Goal: Task Accomplishment & Management: Manage account settings

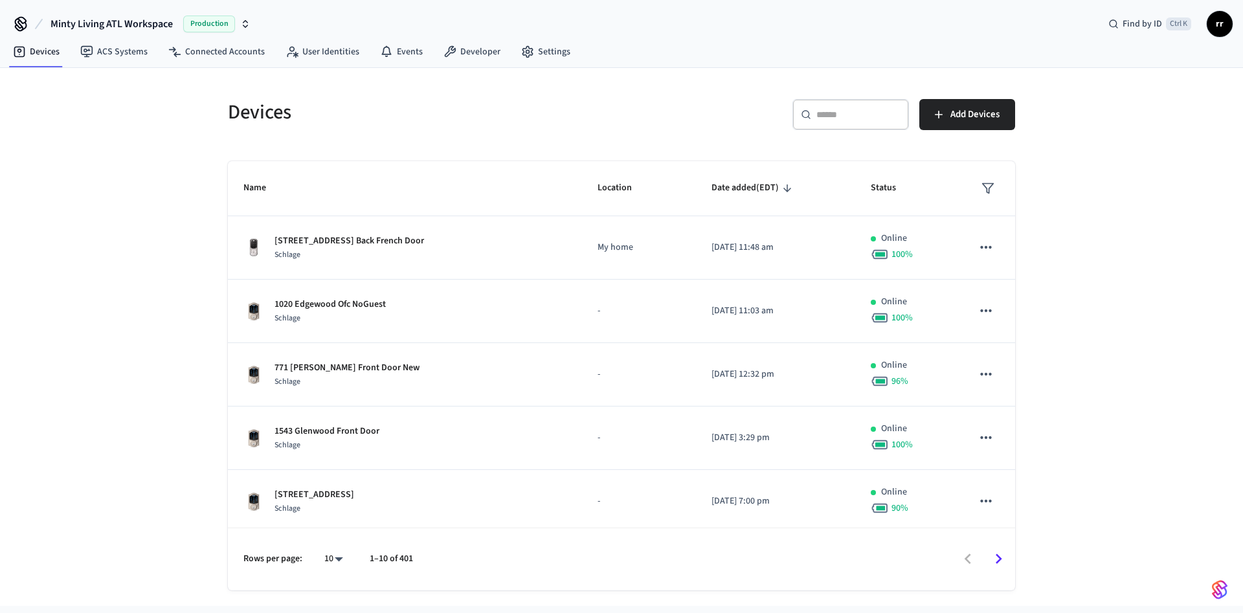
click at [811, 103] on div "​ ​" at bounding box center [851, 114] width 117 height 31
paste input "**********"
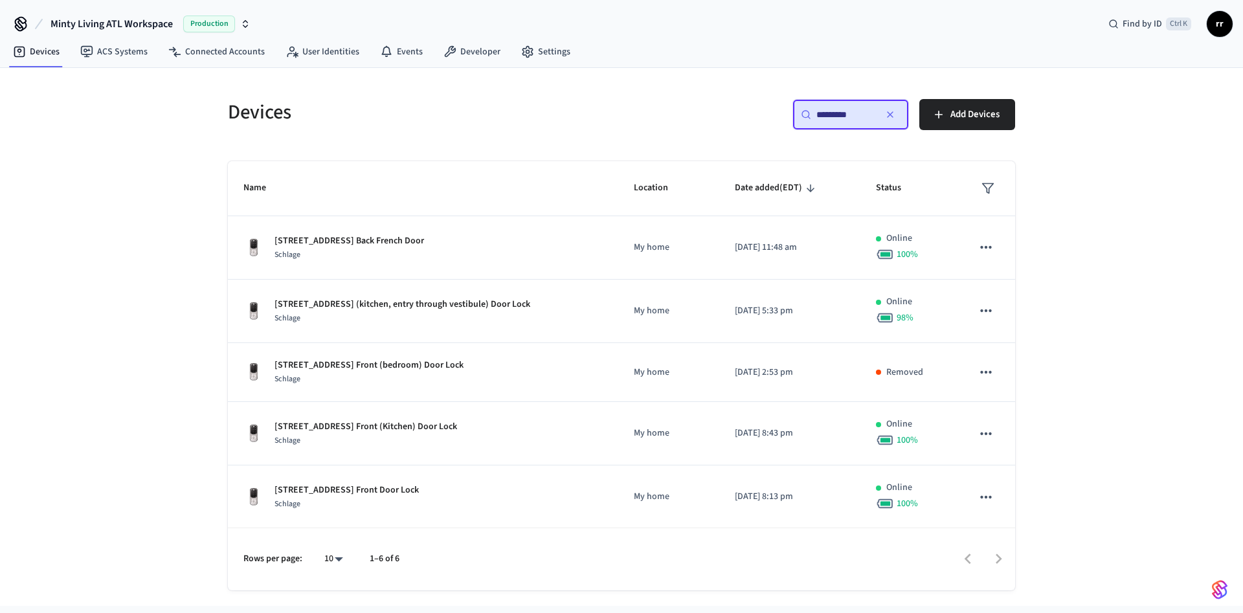
click at [857, 113] on input "*********" at bounding box center [846, 114] width 58 height 13
type input "*********"
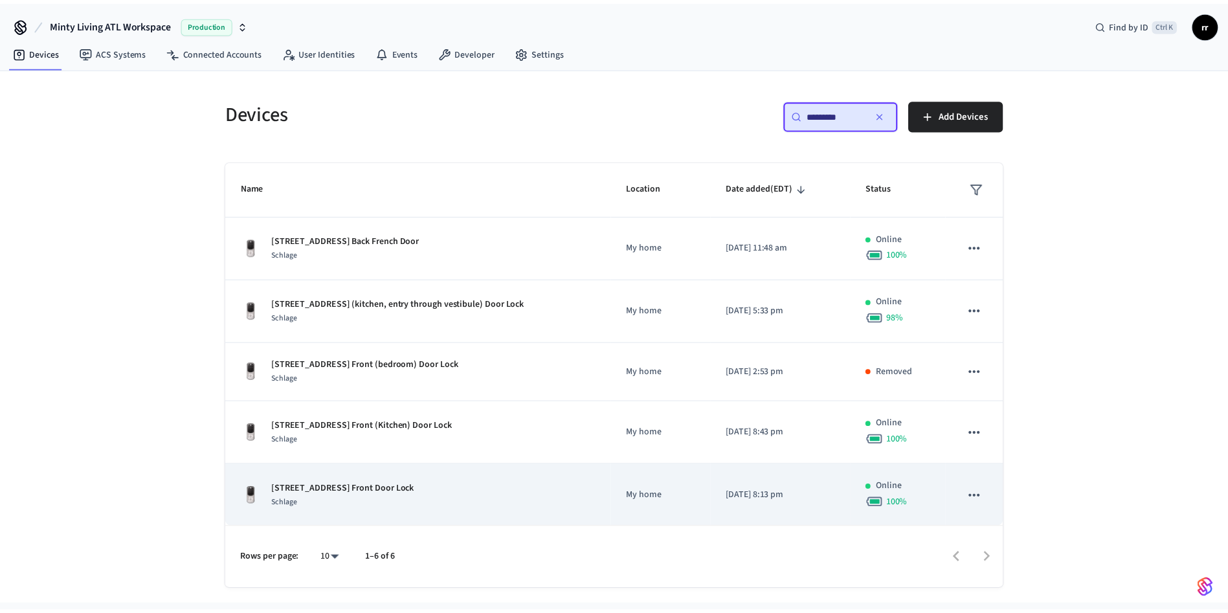
scroll to position [65, 0]
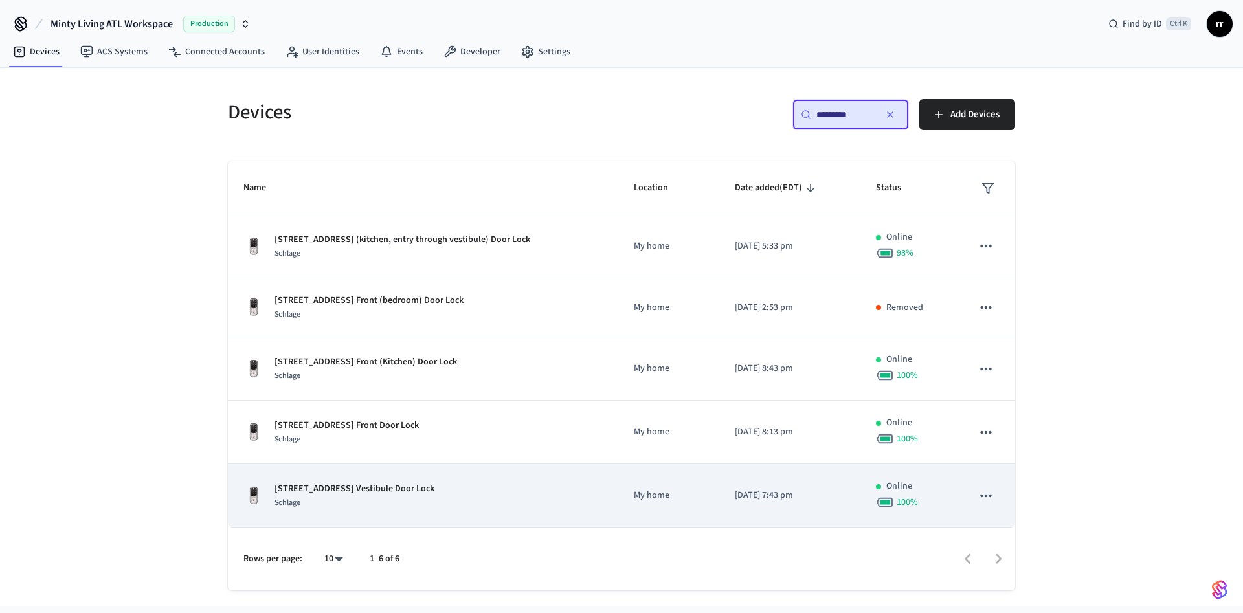
click at [418, 483] on p "[STREET_ADDRESS] Vestibule Door Lock" at bounding box center [355, 489] width 160 height 14
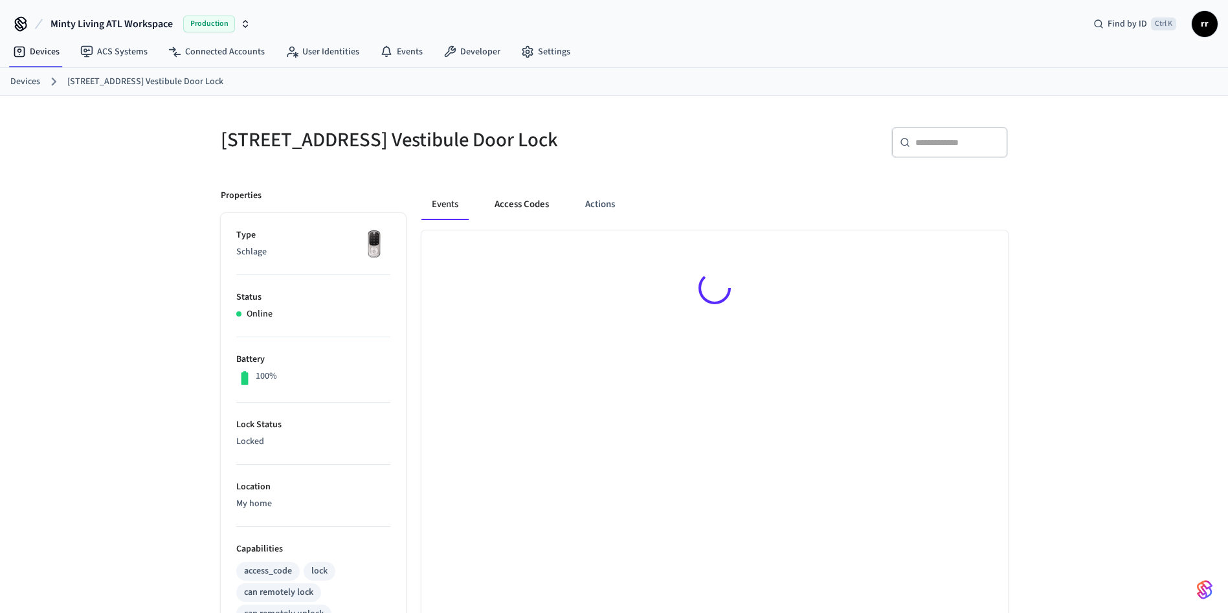
click at [528, 214] on button "Access Codes" at bounding box center [521, 204] width 75 height 31
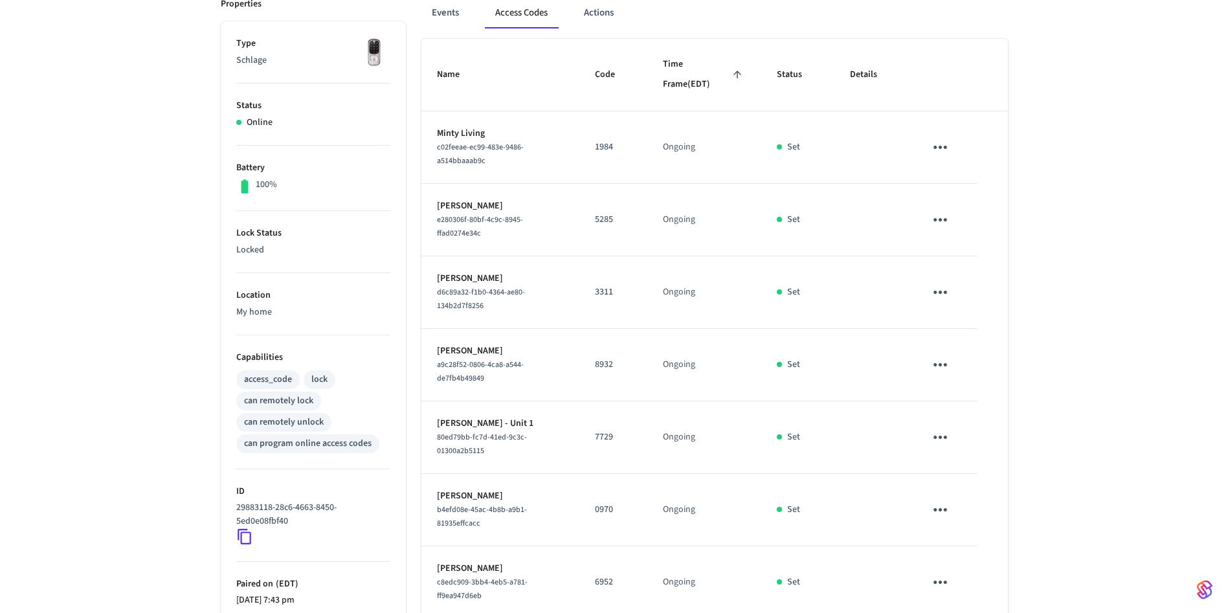
scroll to position [338, 0]
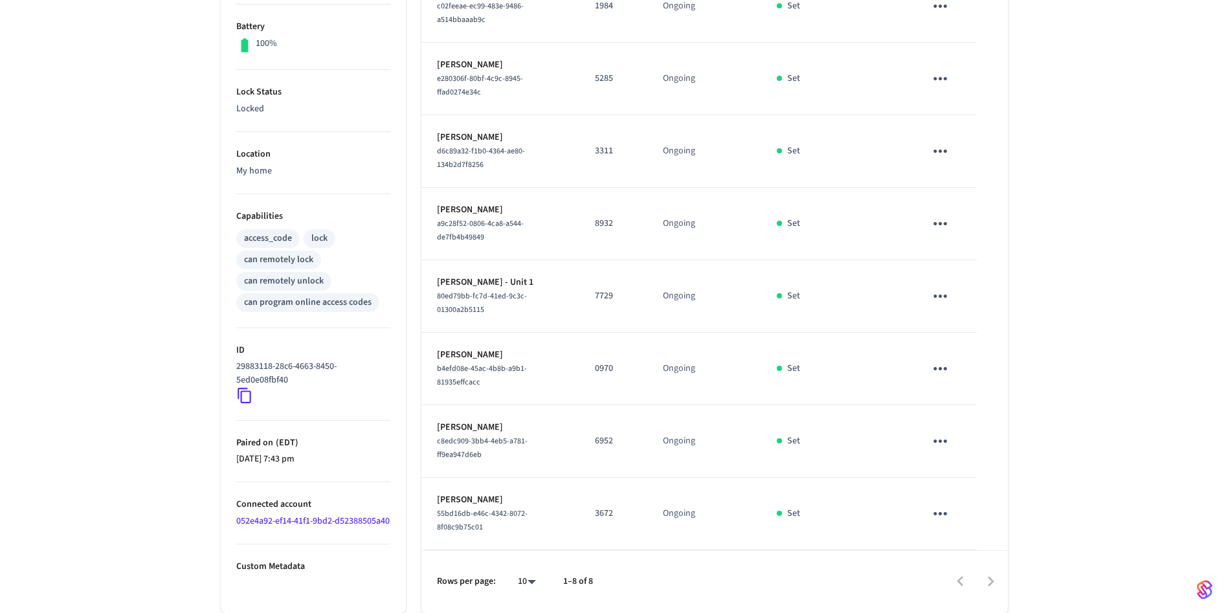
click at [962, 359] on td "sticky table" at bounding box center [943, 369] width 67 height 73
click at [939, 362] on icon "sticky table" at bounding box center [940, 369] width 20 height 20
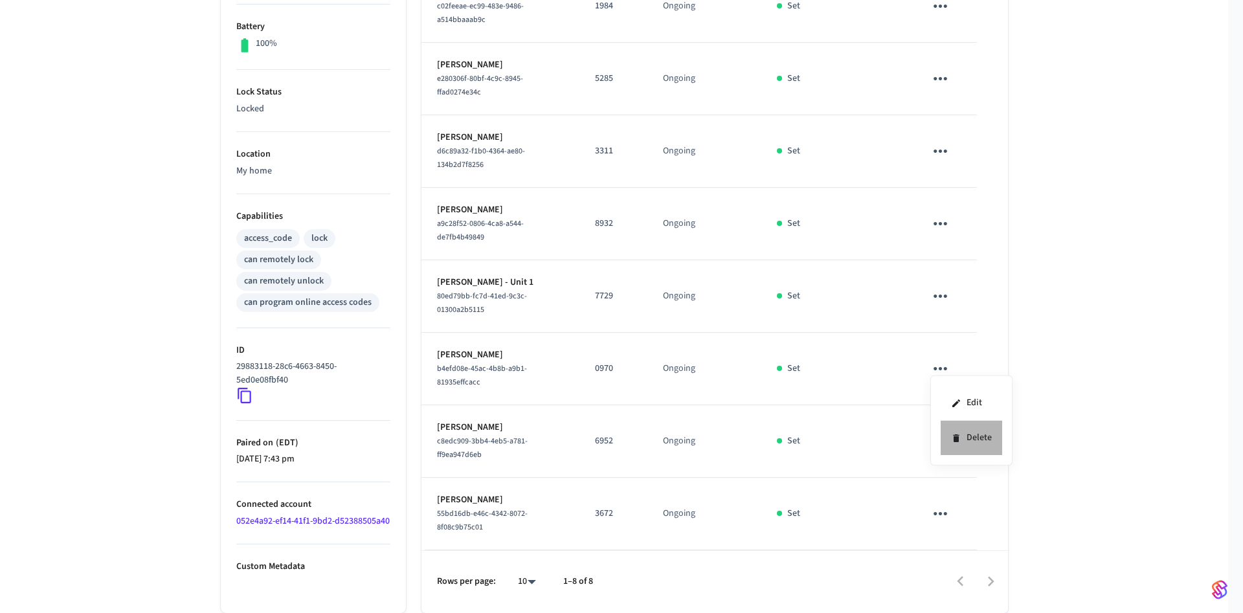
click at [962, 431] on li "Delete" at bounding box center [972, 438] width 62 height 34
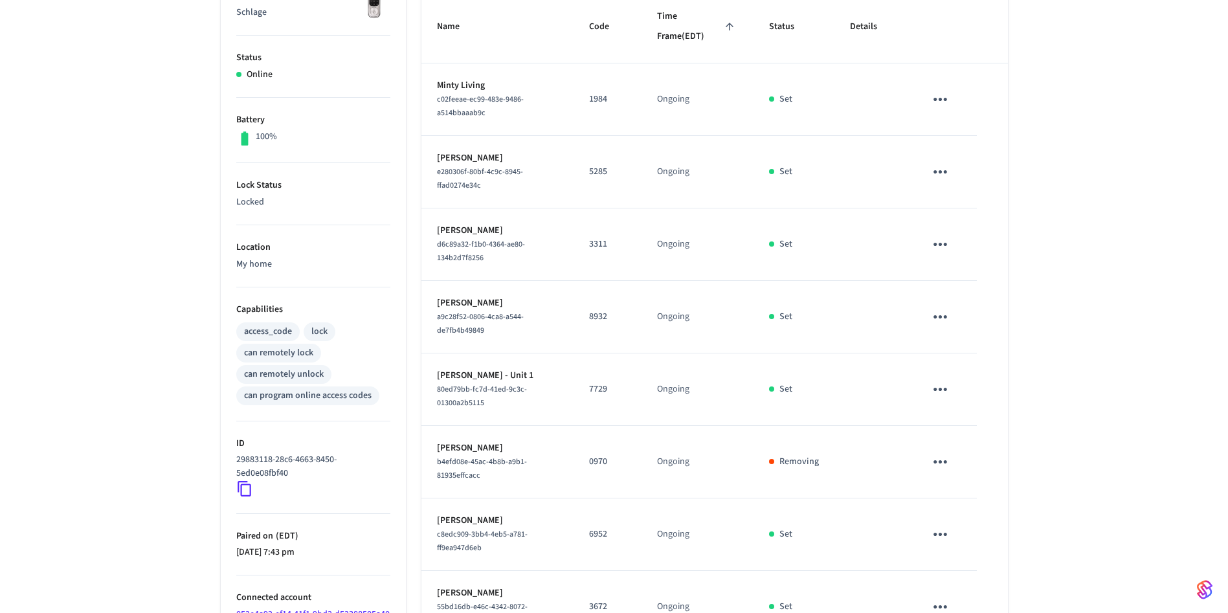
scroll to position [144, 0]
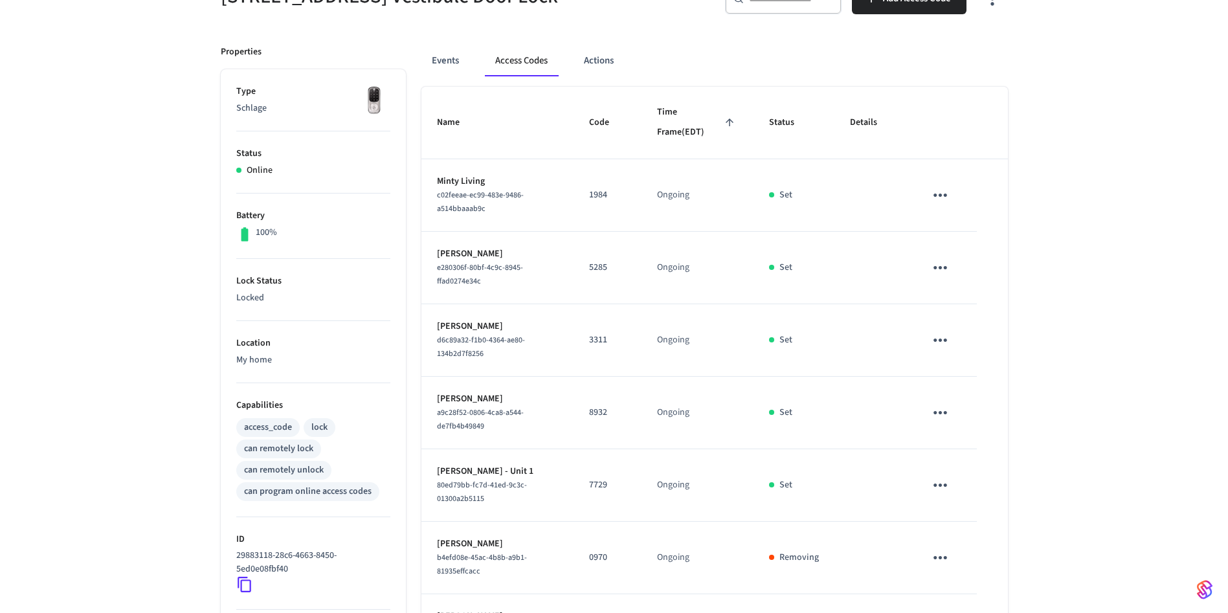
click at [942, 269] on icon "sticky table" at bounding box center [941, 267] width 14 height 3
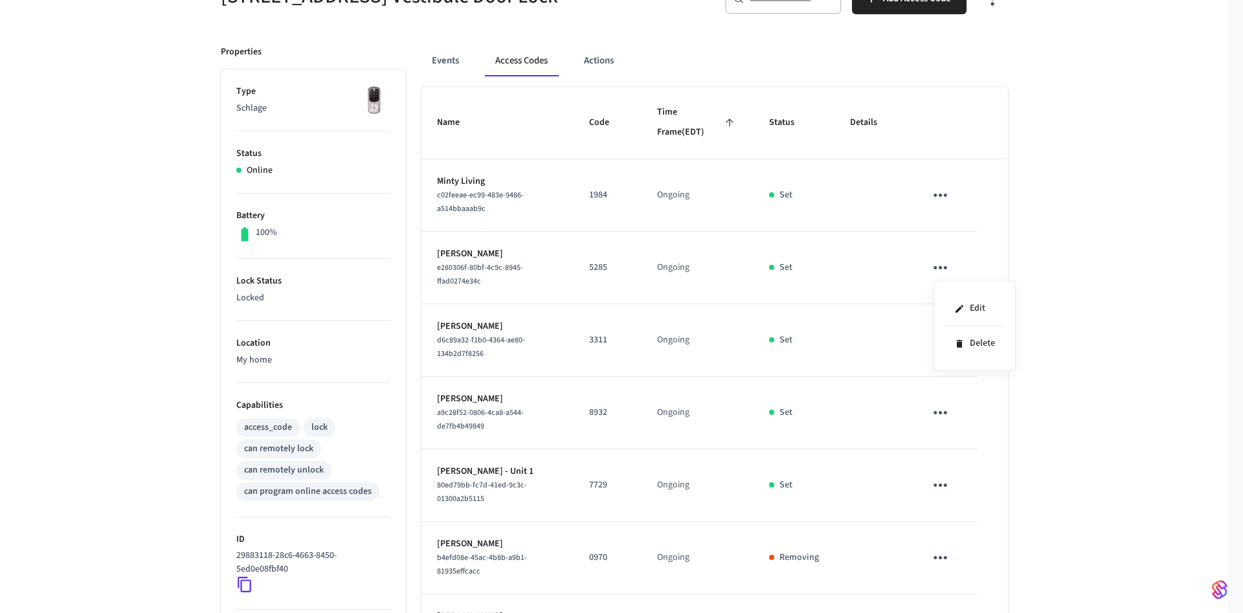
drag, startPoint x: 528, startPoint y: 265, endPoint x: 443, endPoint y: 263, distance: 85.5
click at [421, 263] on div at bounding box center [621, 306] width 1243 height 613
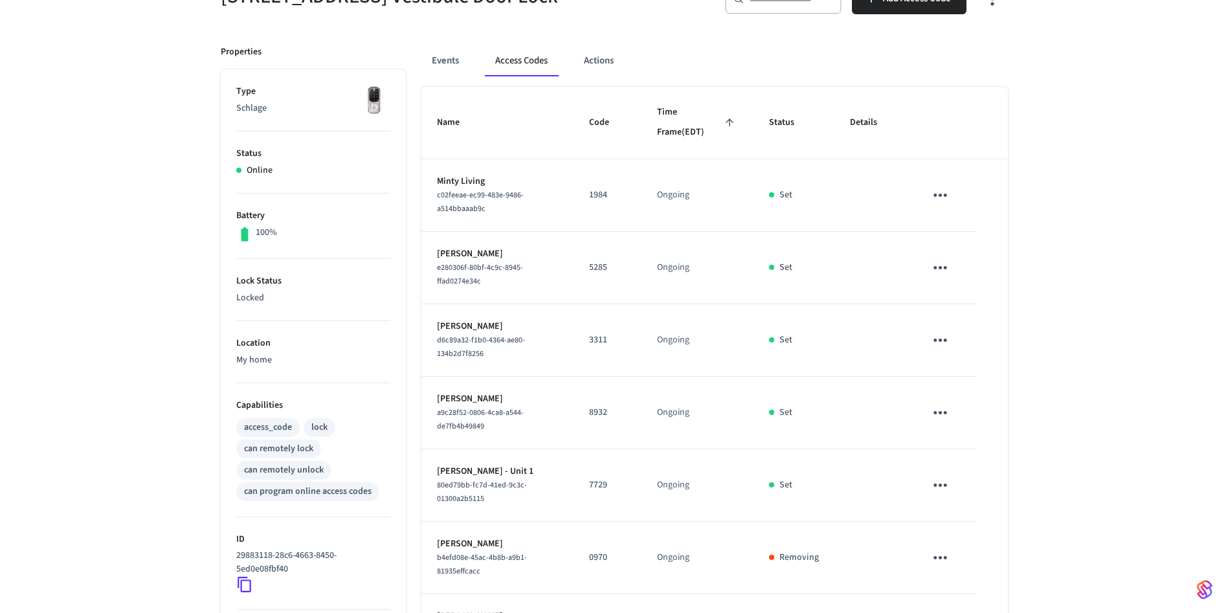
click at [437, 261] on p "[PERSON_NAME]" at bounding box center [497, 254] width 121 height 14
drag, startPoint x: 437, startPoint y: 264, endPoint x: 538, endPoint y: 265, distance: 101.0
click at [538, 261] on p "[PERSON_NAME]" at bounding box center [497, 254] width 121 height 14
copy p "[PERSON_NAME]"
click at [932, 283] on button "sticky table" at bounding box center [940, 268] width 30 height 30
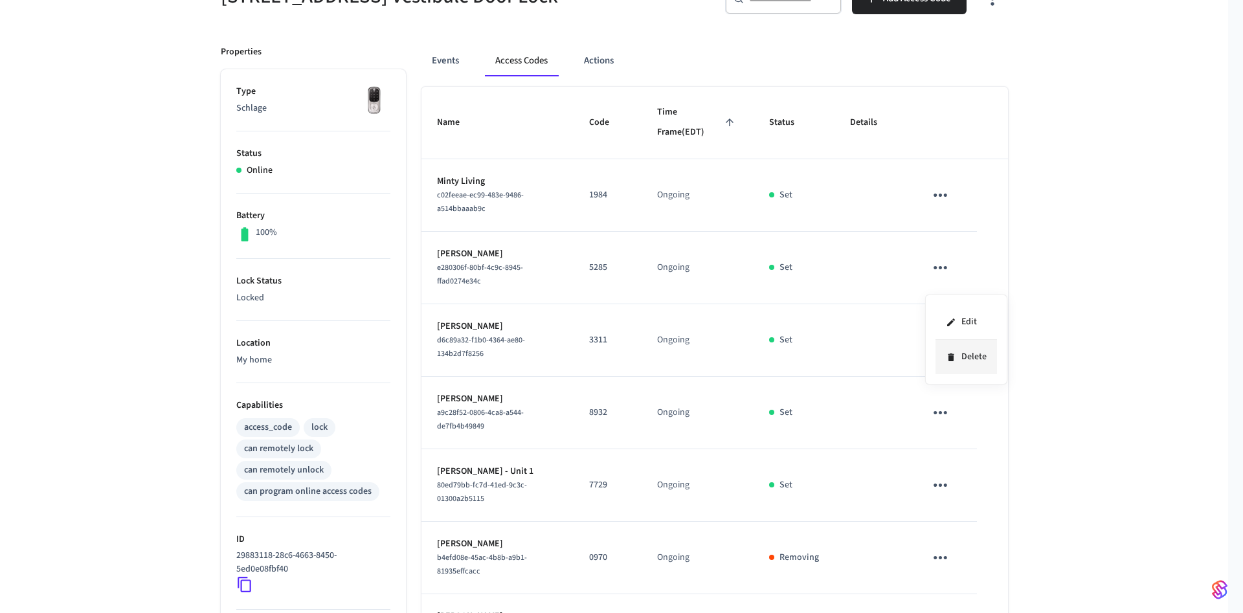
click at [982, 355] on li "Delete" at bounding box center [967, 357] width 62 height 34
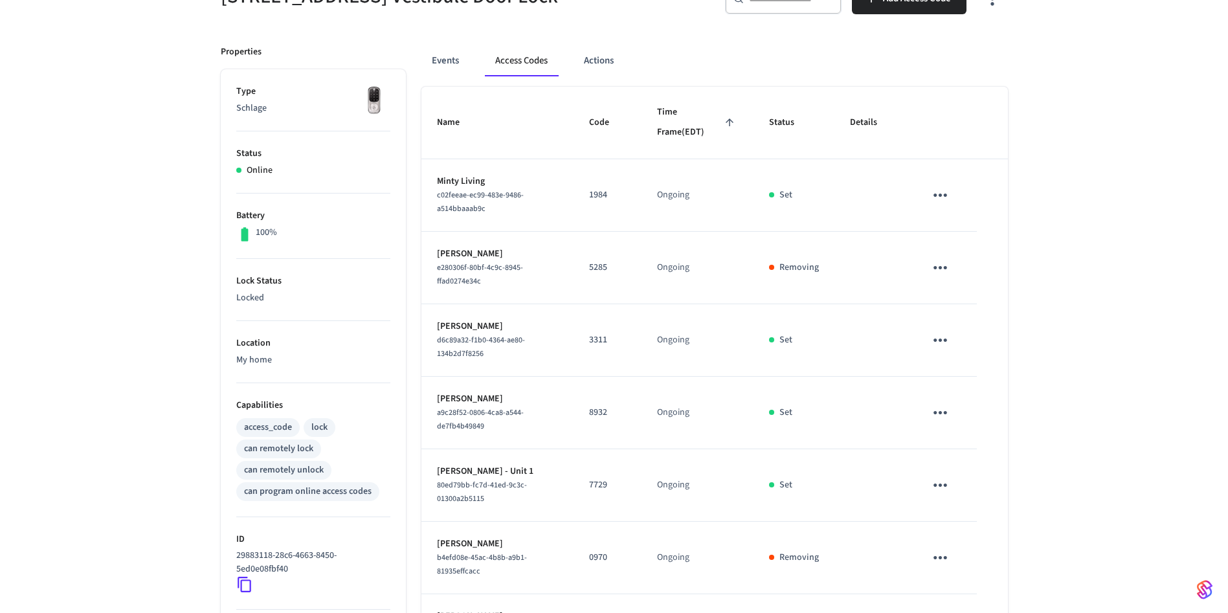
drag, startPoint x: 430, startPoint y: 335, endPoint x: 553, endPoint y: 341, distance: 123.1
click at [553, 341] on td "Jd Thomas-Taylor d6c89a32-f1b0-4364-ae80-134b2d7f8256" at bounding box center [498, 340] width 152 height 73
copy p "[PERSON_NAME]"
click at [953, 355] on button "sticky table" at bounding box center [940, 340] width 30 height 30
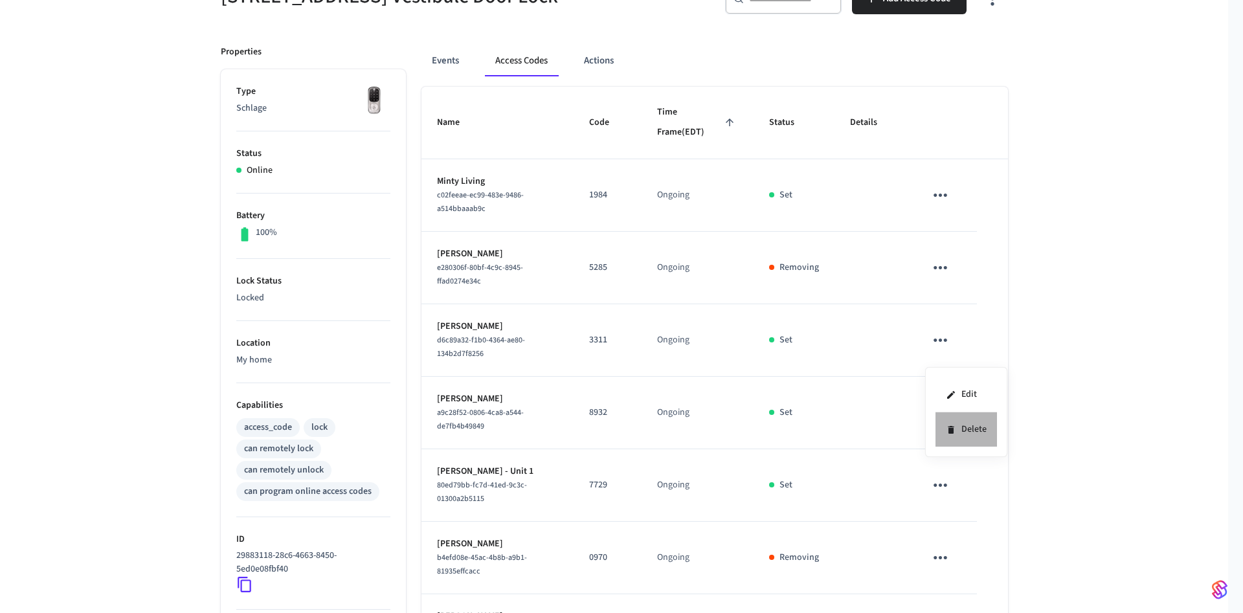
click at [981, 440] on li "Delete" at bounding box center [967, 429] width 62 height 34
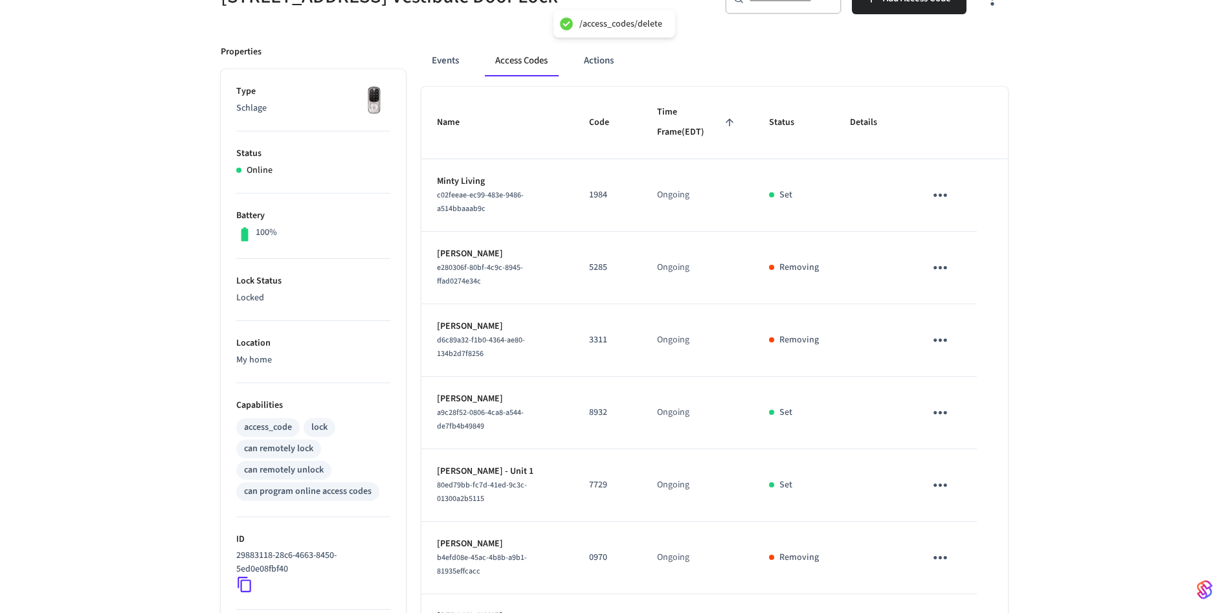
drag, startPoint x: 425, startPoint y: 409, endPoint x: 528, endPoint y: 408, distance: 103.6
click at [528, 408] on td "Elizabeth Scott a9c28f52-0806-4ca8-a544-de7fb4b49849" at bounding box center [498, 413] width 152 height 73
copy p "[PERSON_NAME]"
click at [943, 422] on icon "sticky table" at bounding box center [940, 413] width 20 height 20
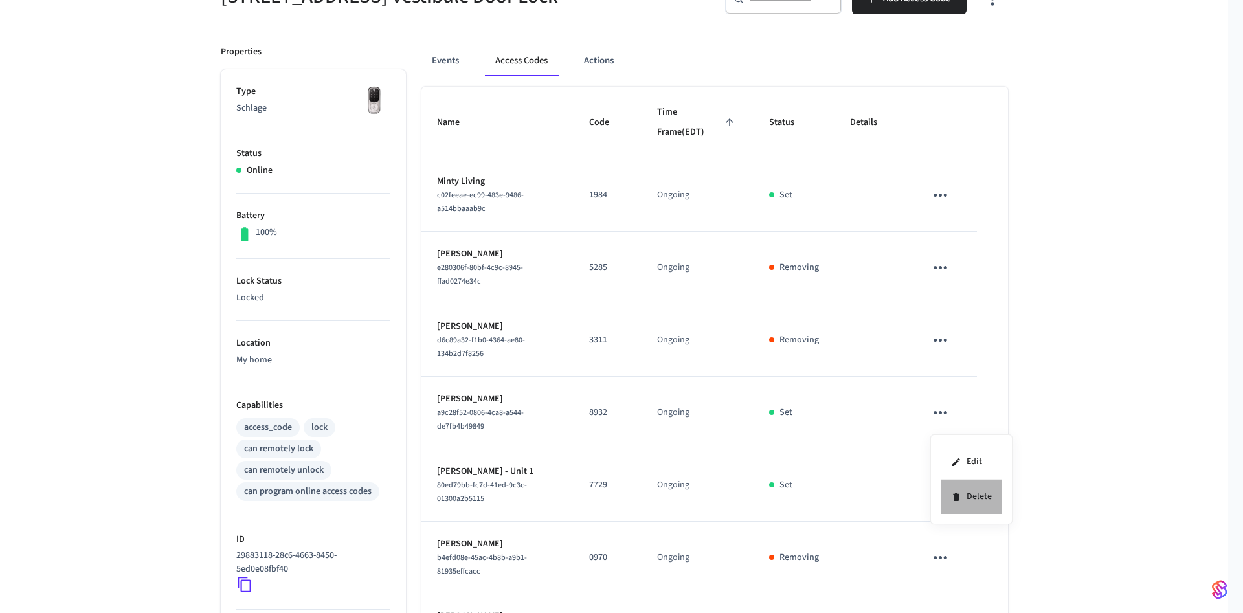
click at [978, 488] on li "Delete" at bounding box center [972, 497] width 62 height 34
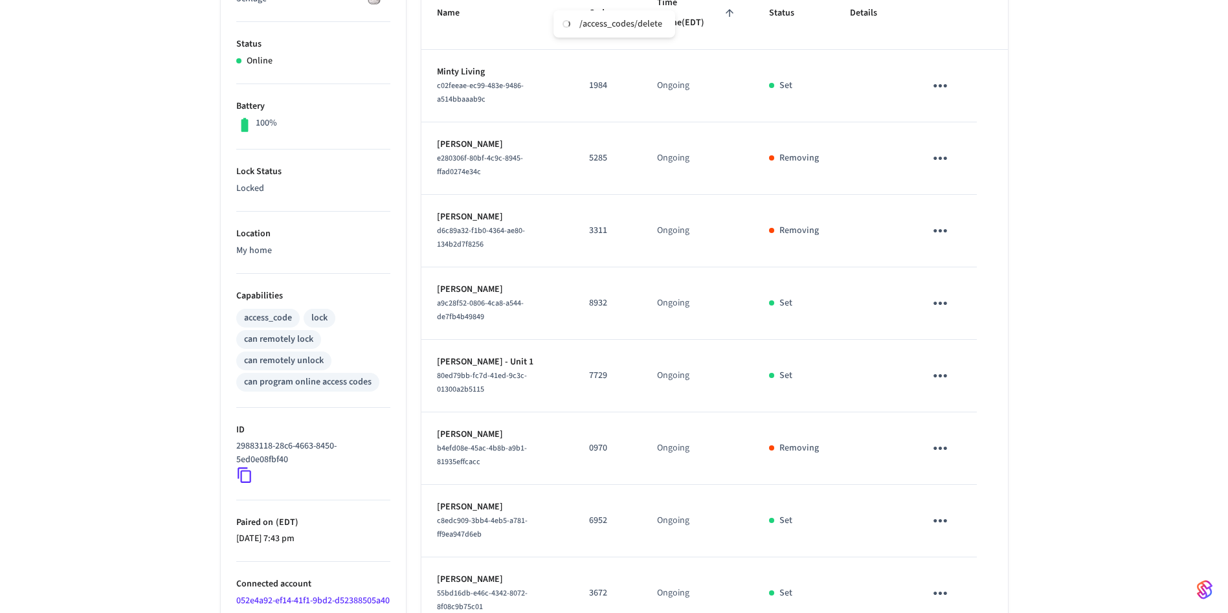
scroll to position [344, 0]
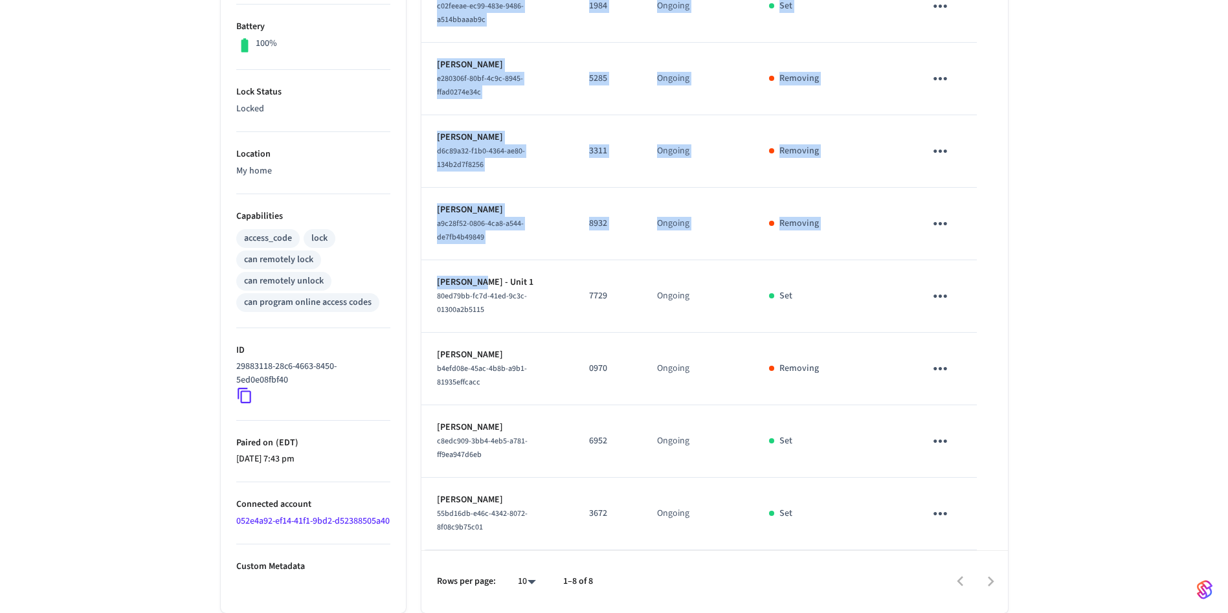
drag, startPoint x: 480, startPoint y: 284, endPoint x: 414, endPoint y: 284, distance: 66.7
click at [414, 284] on div "Events Access Codes Actions Name Code Time Frame (EDT) Status Details Minty Liv…" at bounding box center [707, 227] width 602 height 772
copy table "Name Code Time Frame (EDT) Status Details Minty Living c02feeae-ec99-483e-9486-…"
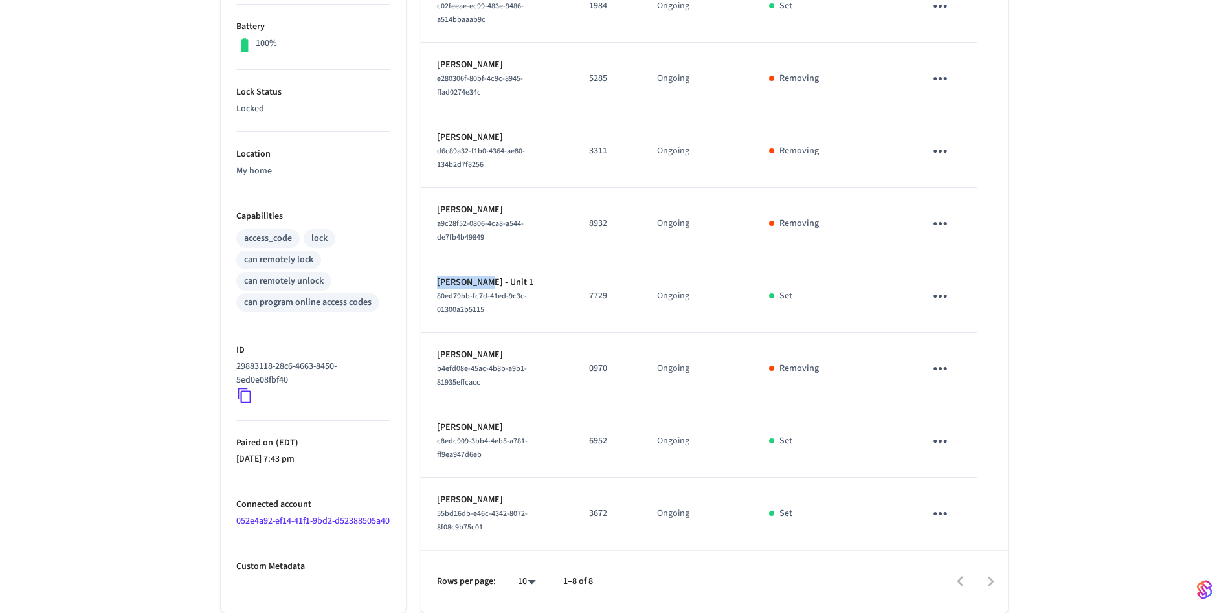
copy p "Lee Jackson"
drag, startPoint x: 484, startPoint y: 284, endPoint x: 427, endPoint y: 286, distance: 56.4
click at [427, 286] on td "Lee Jackson - Unit 1 80ed79bb-fc7d-41ed-9c3c-01300a2b5115" at bounding box center [498, 296] width 152 height 73
click at [947, 296] on icon "sticky table" at bounding box center [941, 296] width 14 height 3
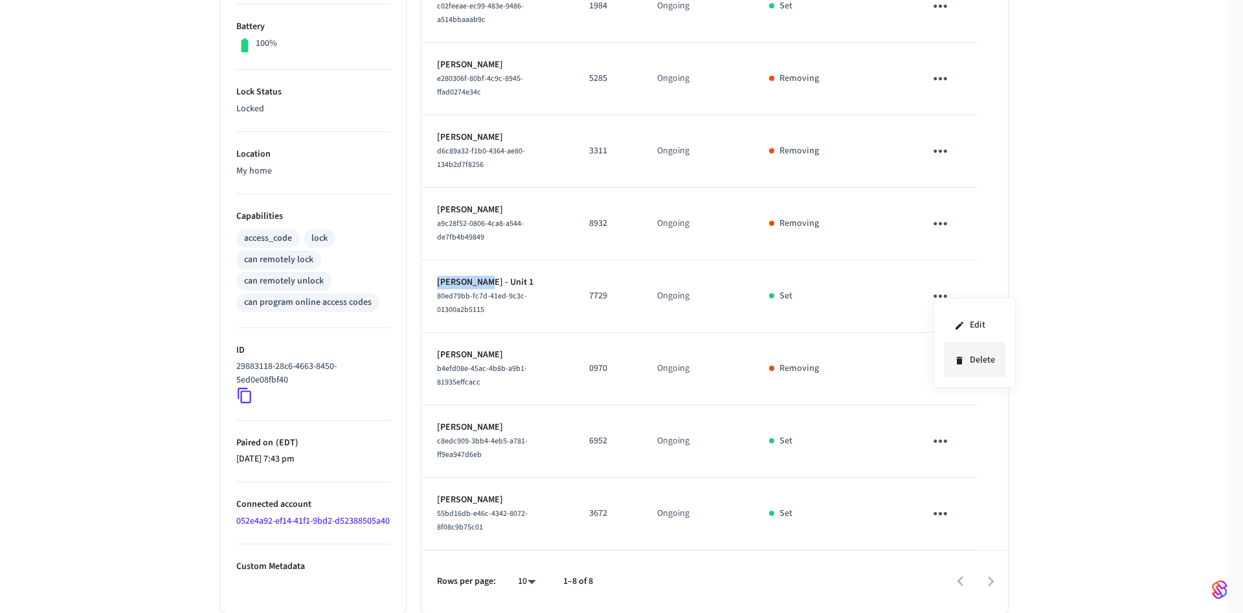
click at [978, 365] on li "Delete" at bounding box center [975, 360] width 62 height 34
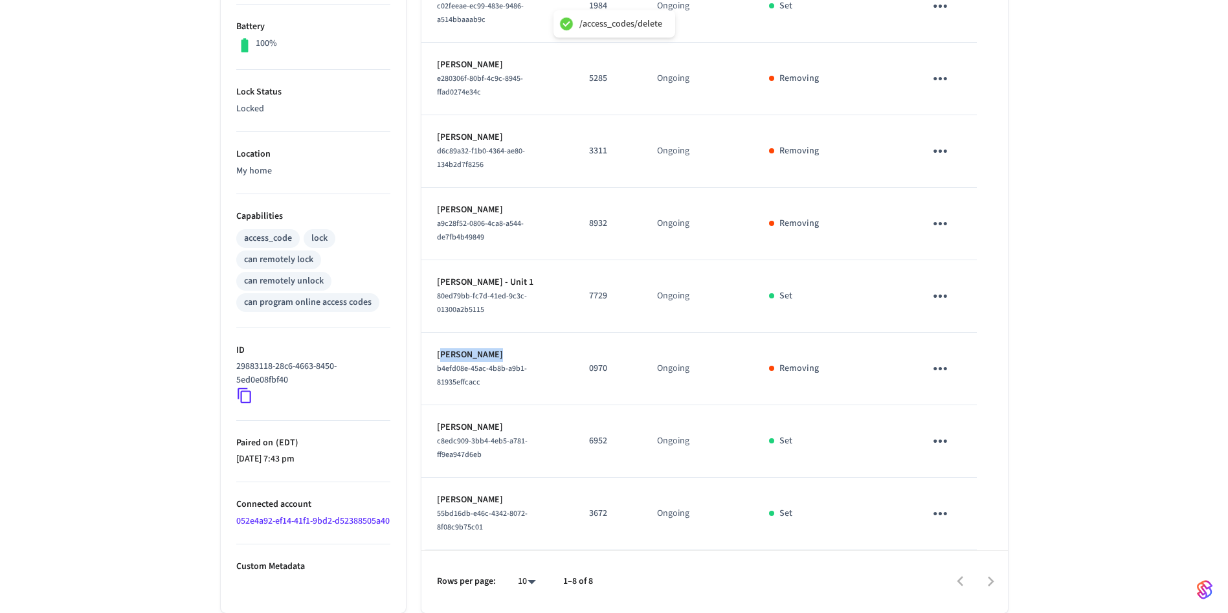
drag, startPoint x: 440, startPoint y: 354, endPoint x: 532, endPoint y: 353, distance: 91.9
click at [532, 353] on p "[PERSON_NAME]" at bounding box center [497, 355] width 121 height 14
drag, startPoint x: 433, startPoint y: 357, endPoint x: 500, endPoint y: 354, distance: 66.8
click at [500, 354] on td "Rani Sullivan b4efd08e-45ac-4b8b-a9b1-81935effcacc" at bounding box center [498, 369] width 152 height 73
copy p "[PERSON_NAME]"
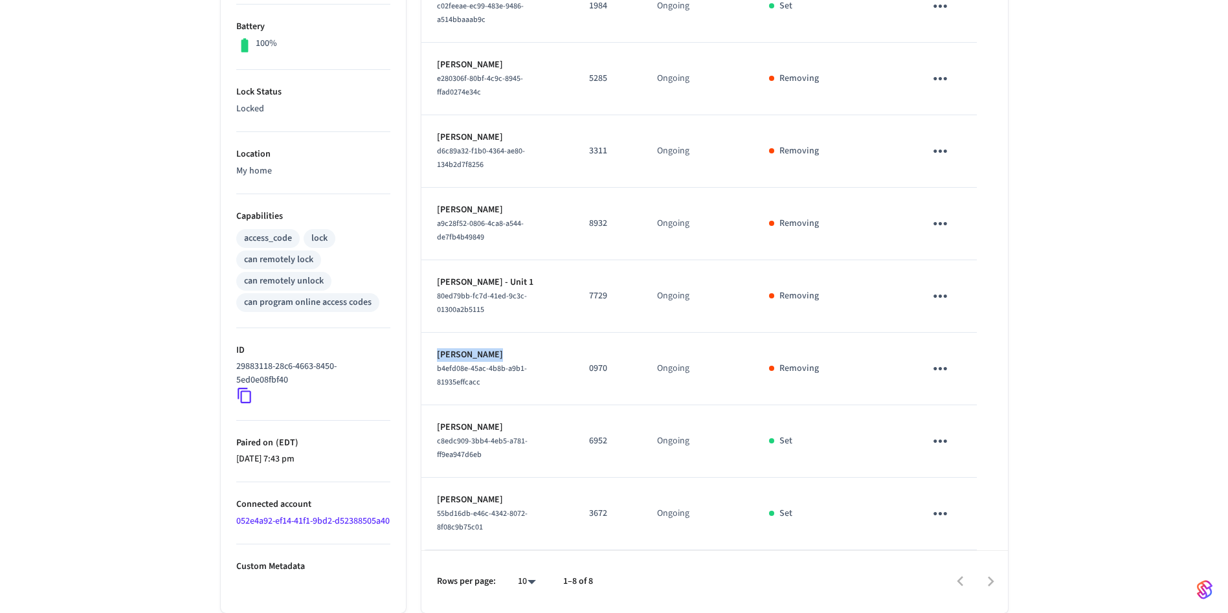
click at [954, 372] on button "sticky table" at bounding box center [940, 369] width 30 height 30
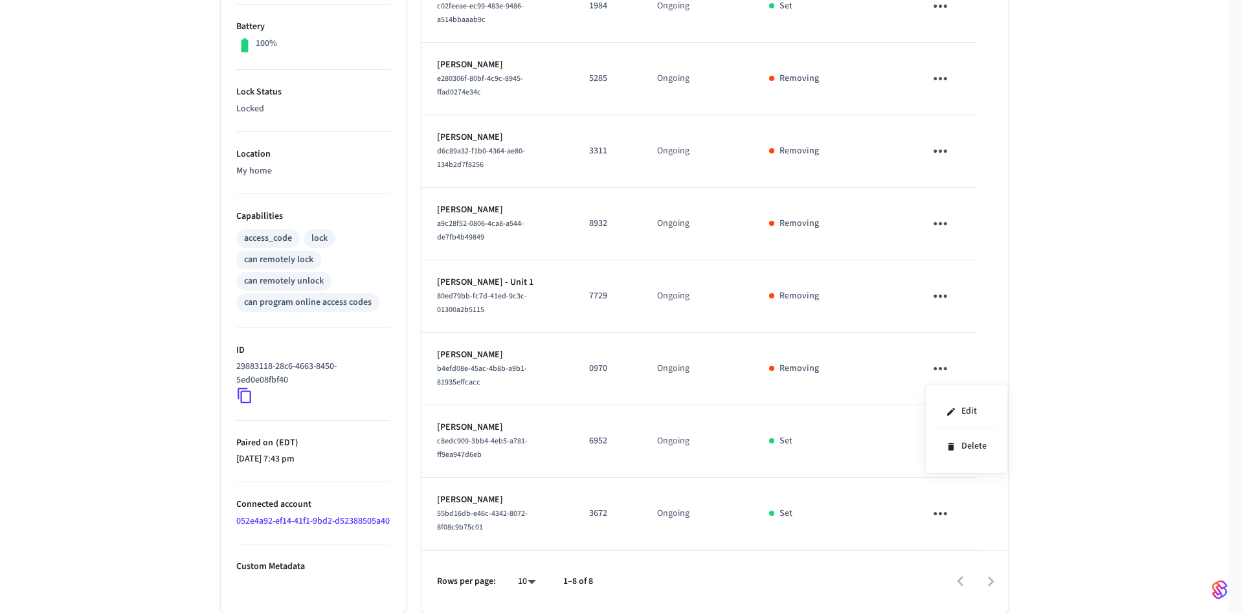
click at [1090, 393] on div at bounding box center [621, 306] width 1243 height 613
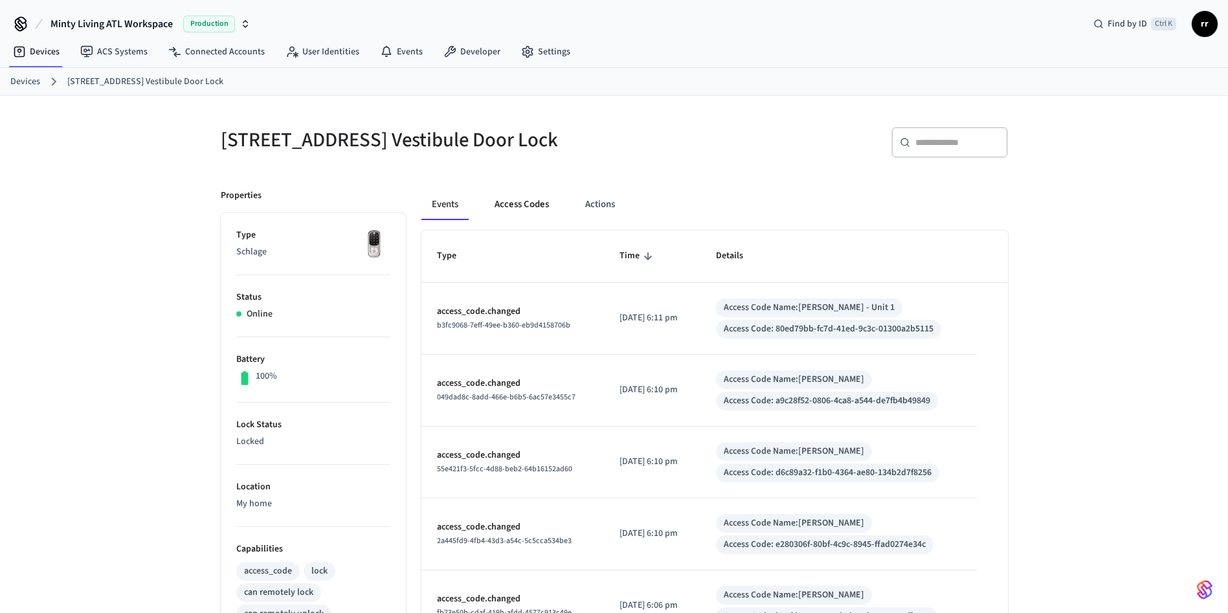
click at [505, 210] on button "Access Codes" at bounding box center [521, 204] width 75 height 31
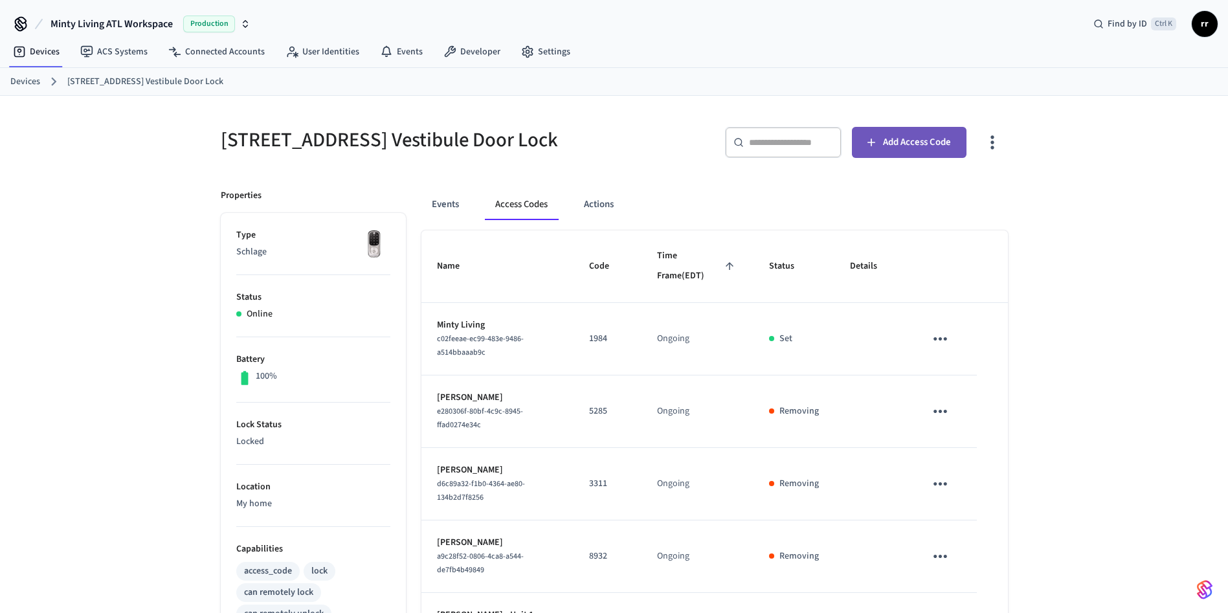
click at [914, 148] on span "Add Access Code" at bounding box center [917, 142] width 68 height 17
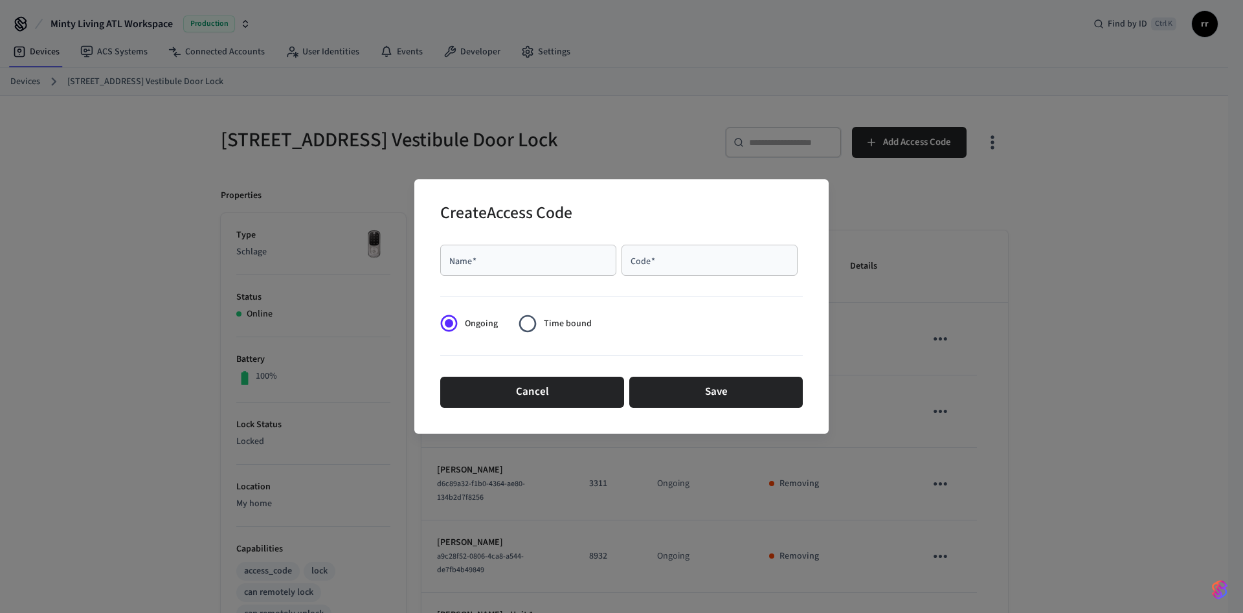
click at [490, 271] on div "Name   *" at bounding box center [528, 260] width 176 height 31
paste input "**********"
type input "**********"
click at [715, 263] on input "Code   *" at bounding box center [709, 260] width 161 height 13
paste input "****"
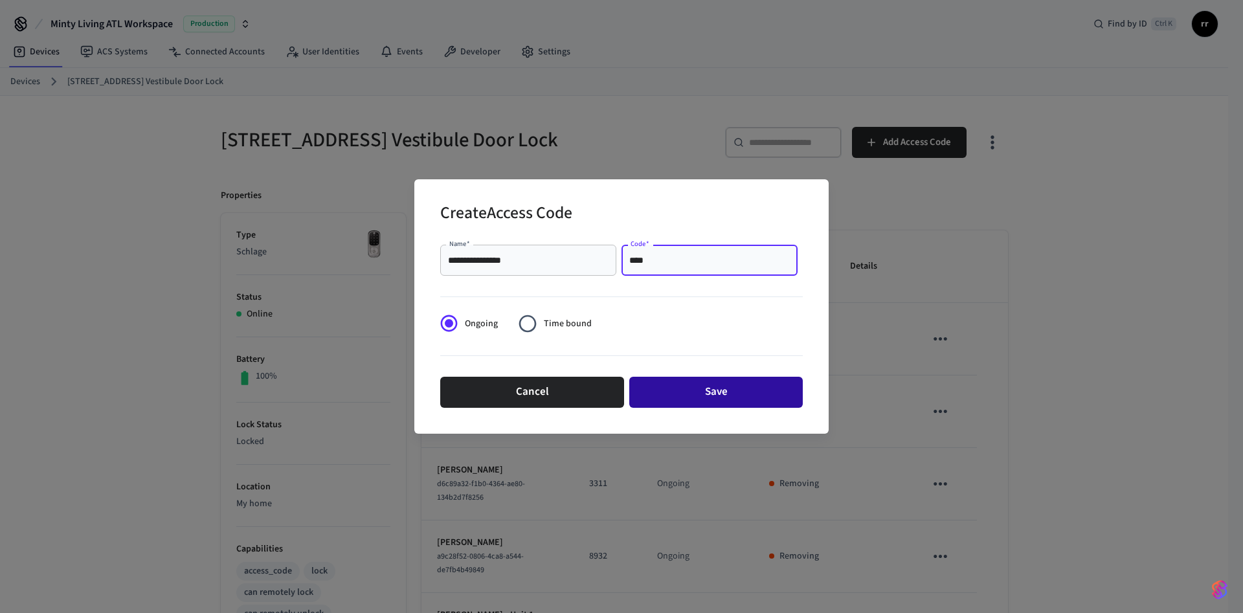
type input "****"
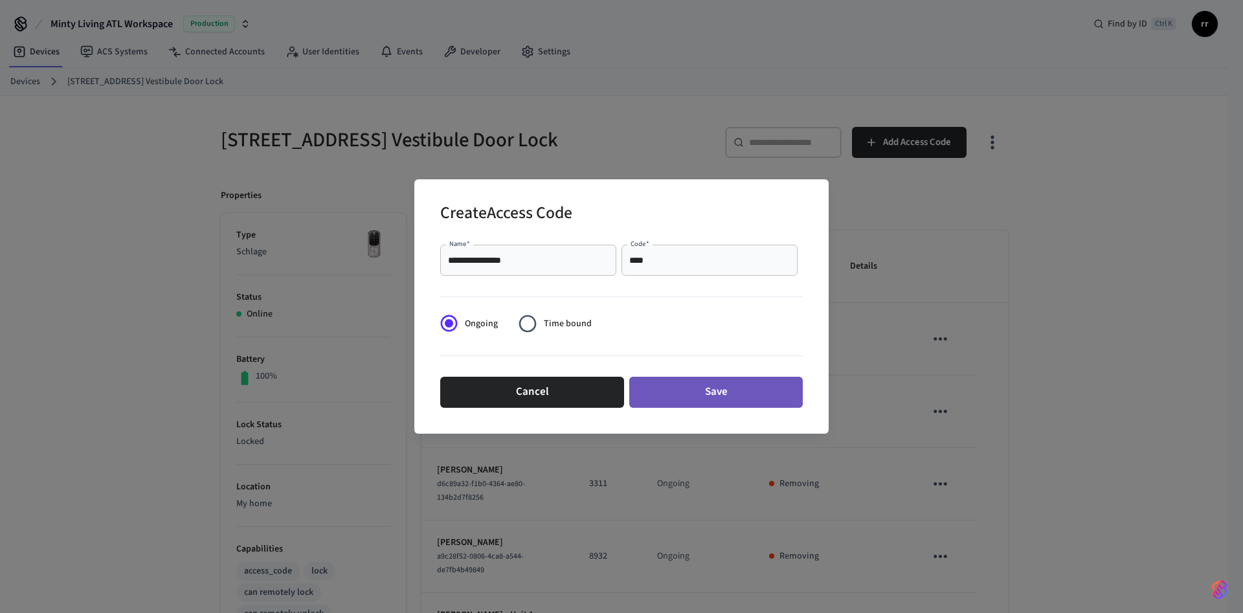
click at [717, 381] on button "Save" at bounding box center [716, 392] width 174 height 31
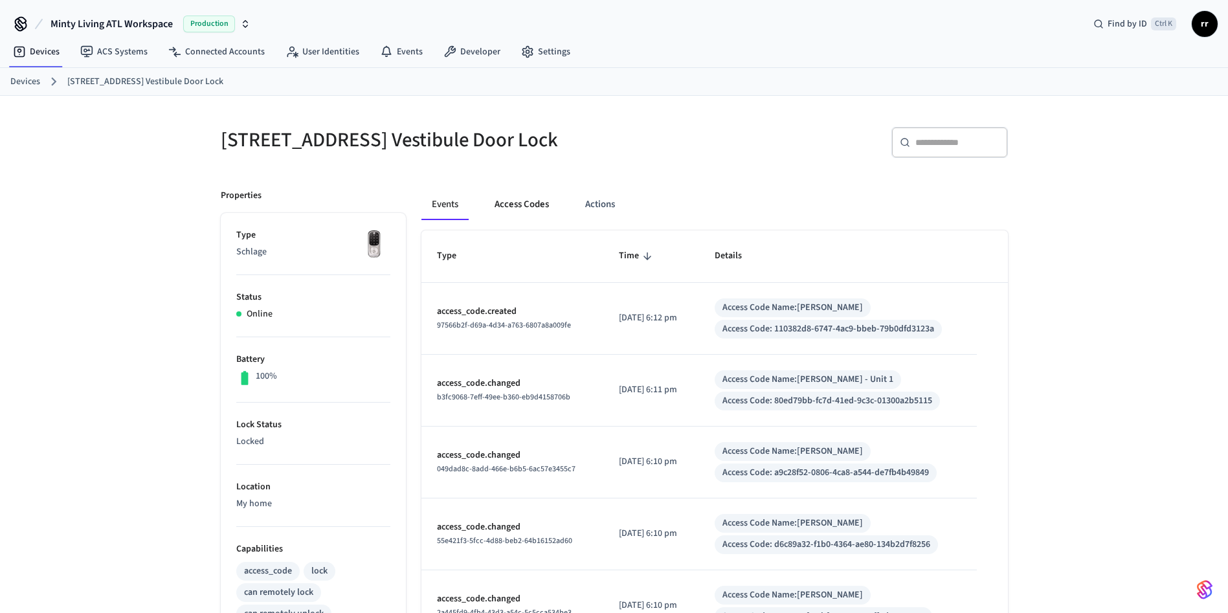
click at [526, 217] on button "Access Codes" at bounding box center [521, 204] width 75 height 31
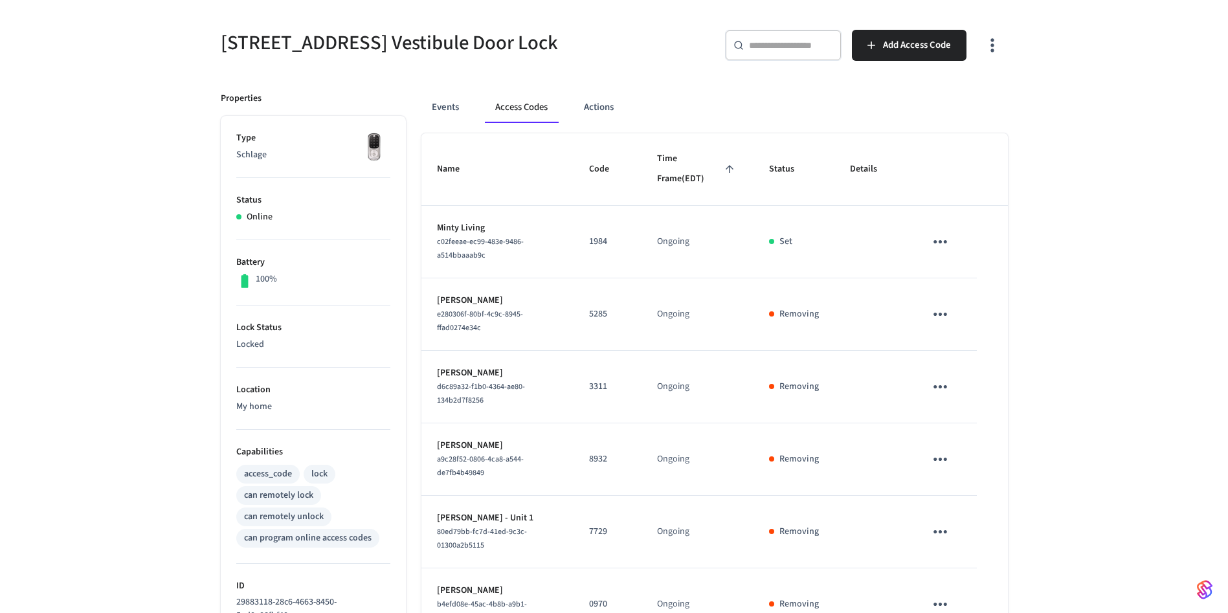
scroll to position [417, 0]
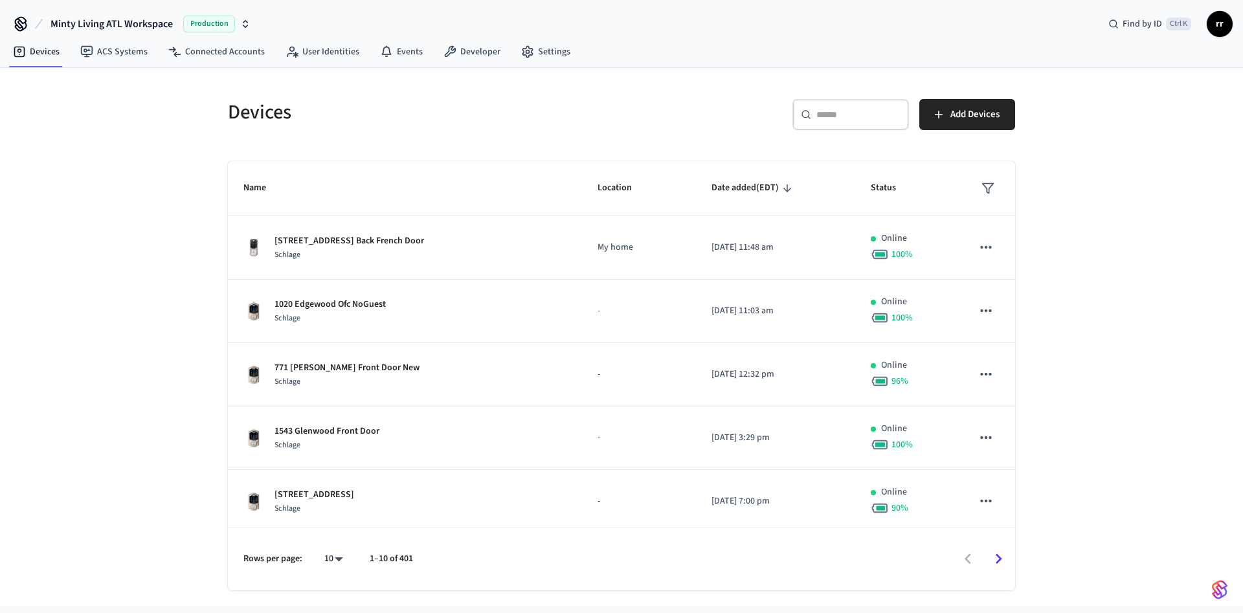
click at [823, 106] on div "​ ​" at bounding box center [851, 114] width 117 height 31
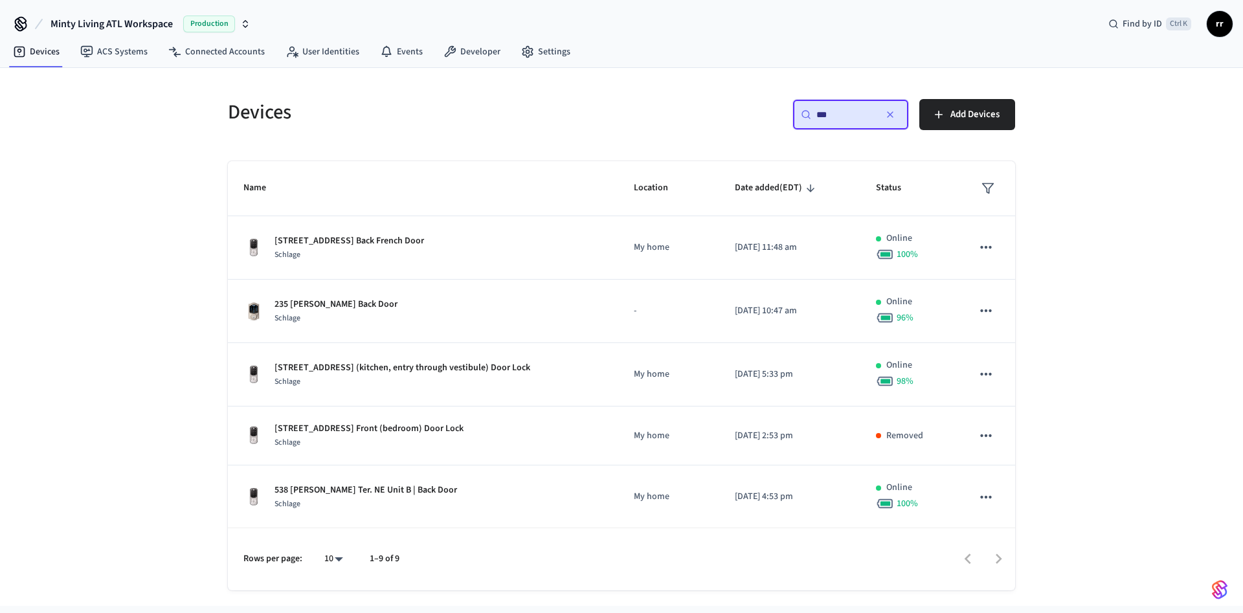
type input "***"
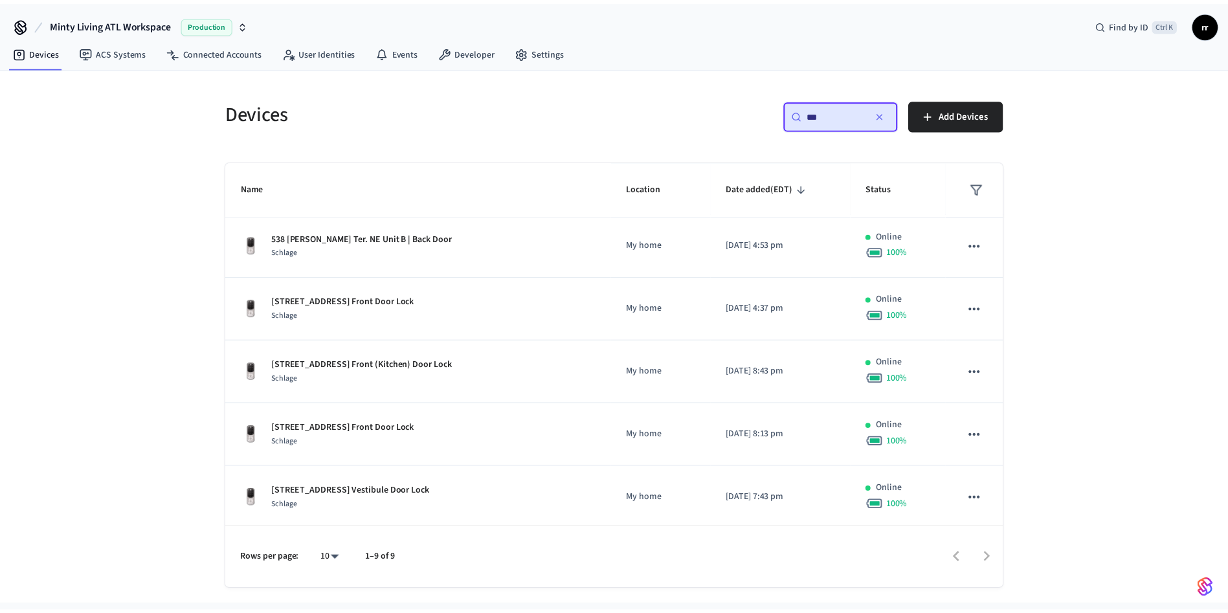
scroll to position [255, 0]
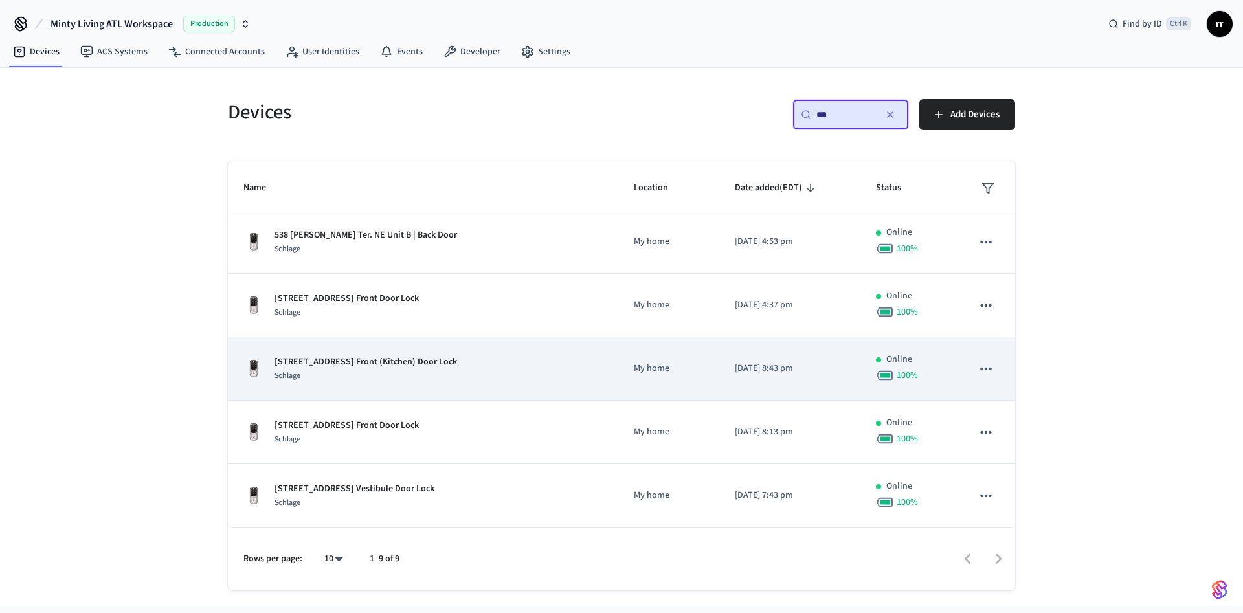
click at [426, 367] on p "806 Vedado Way NE Unit 3 Front (Kitchen) Door Lock" at bounding box center [366, 362] width 183 height 14
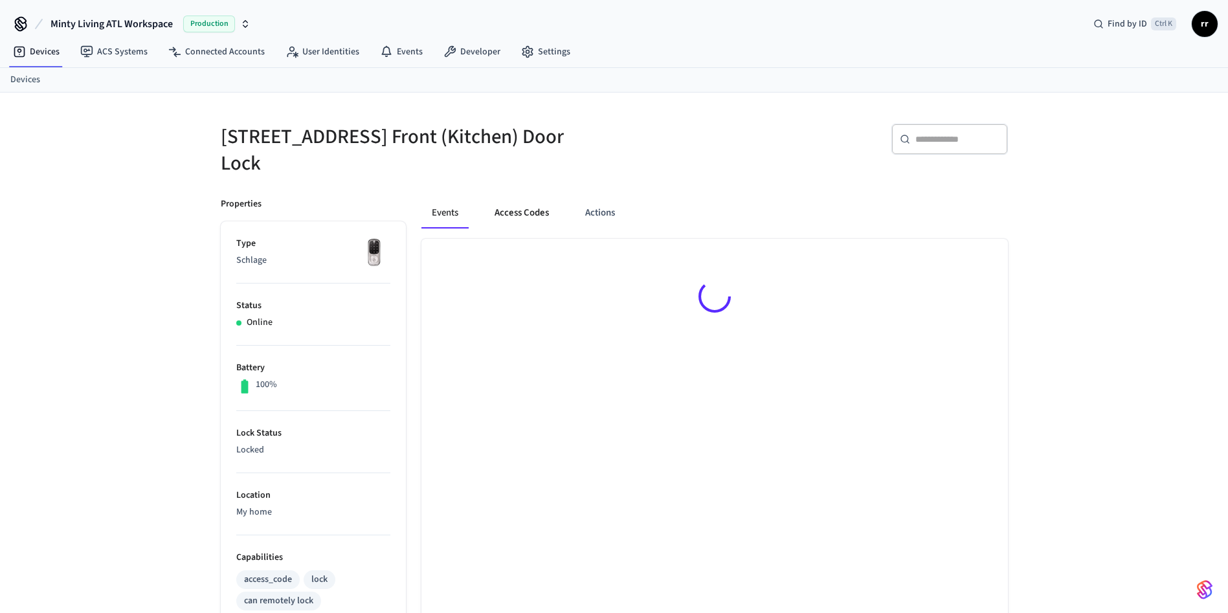
click at [509, 208] on button "Access Codes" at bounding box center [521, 212] width 75 height 31
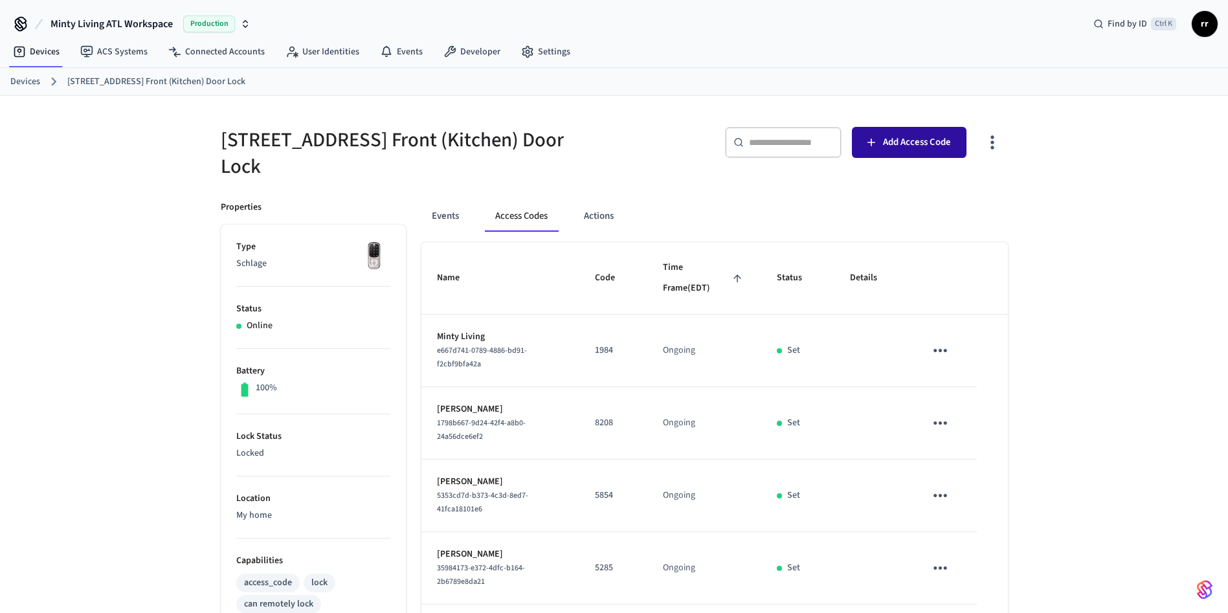
click at [944, 148] on span "Add Access Code" at bounding box center [917, 142] width 68 height 17
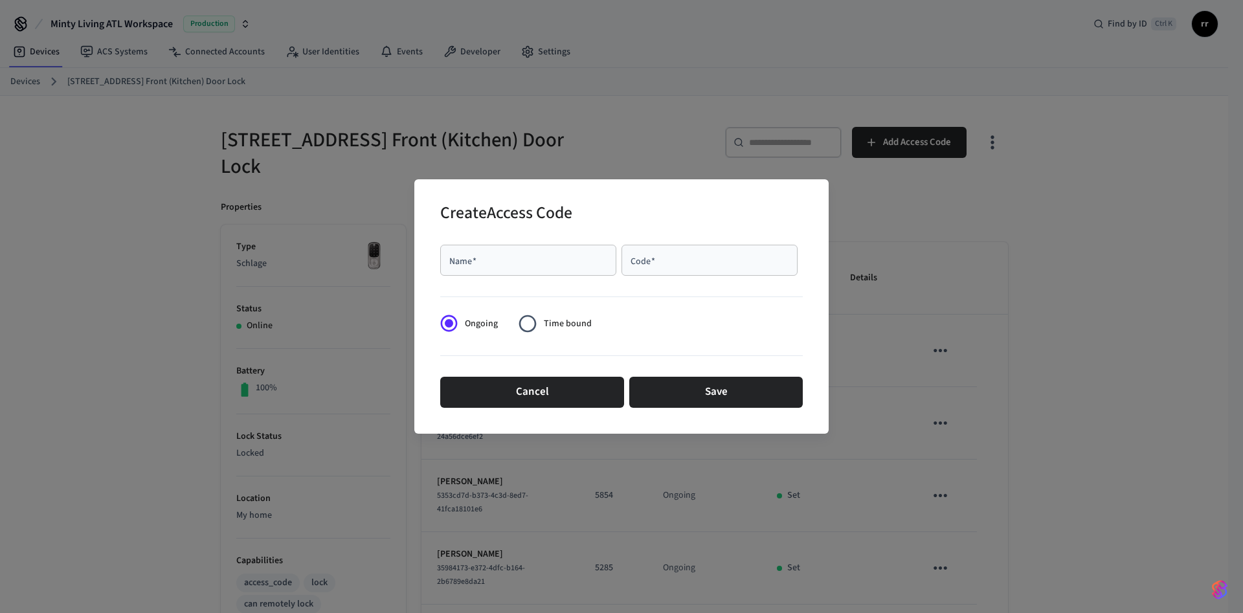
click at [493, 251] on div "Name   *" at bounding box center [528, 260] width 176 height 31
paste input "**********"
type input "**********"
click at [705, 250] on div "Code   *" at bounding box center [710, 260] width 176 height 31
paste input "****"
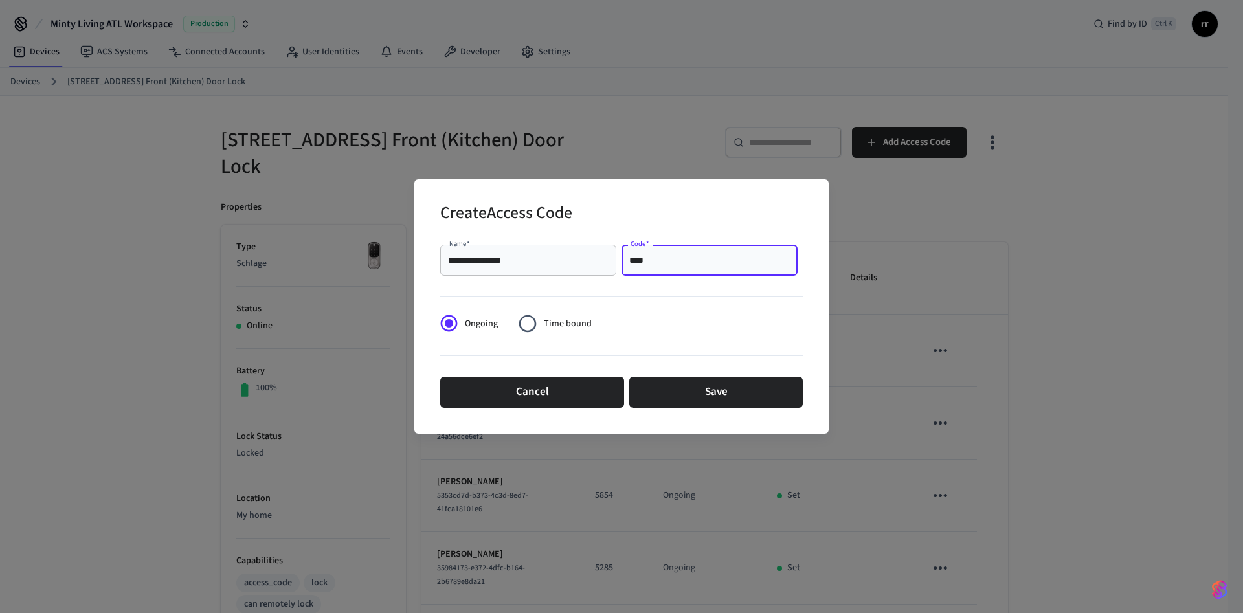
type input "****"
click at [721, 377] on button "Save" at bounding box center [716, 392] width 174 height 31
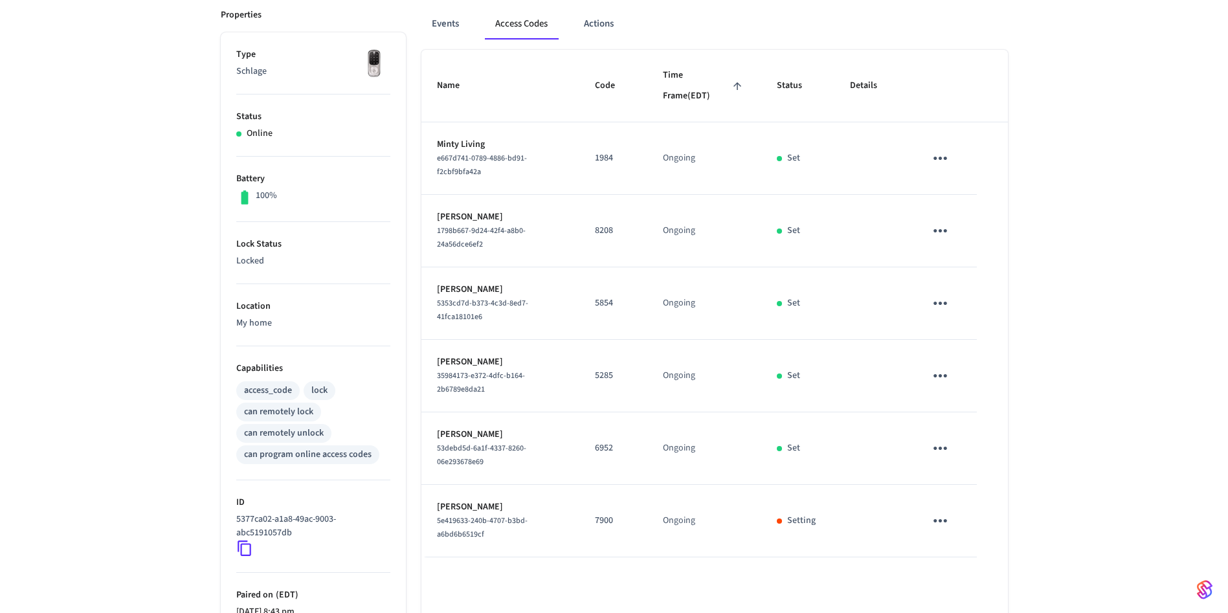
scroll to position [144, 0]
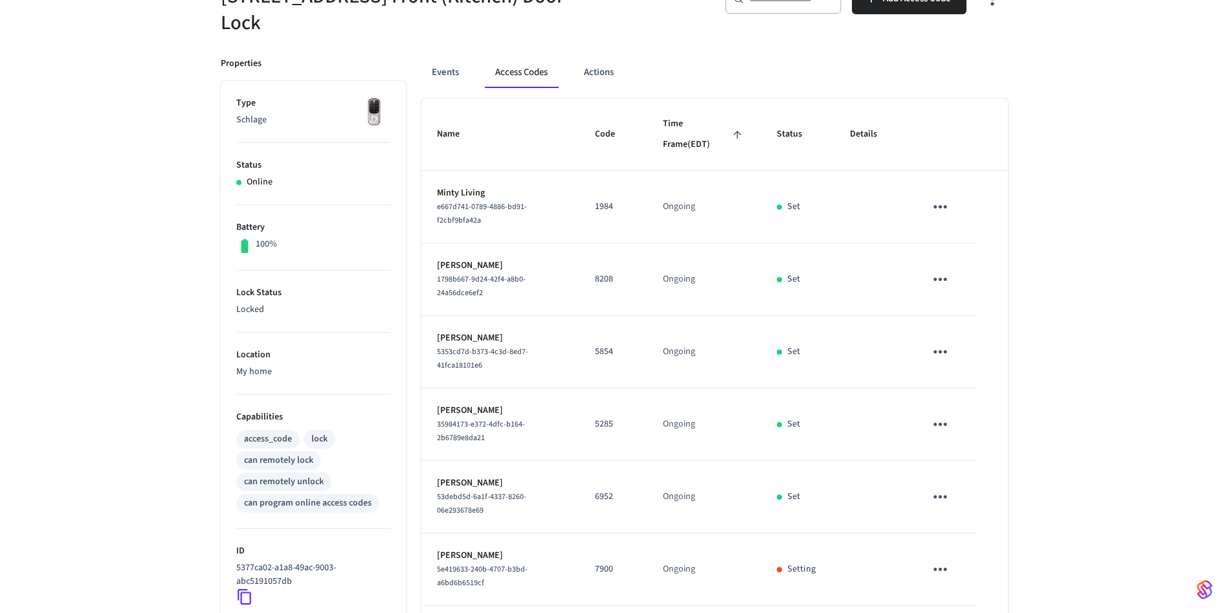
click at [950, 280] on icon "sticky table" at bounding box center [940, 279] width 20 height 20
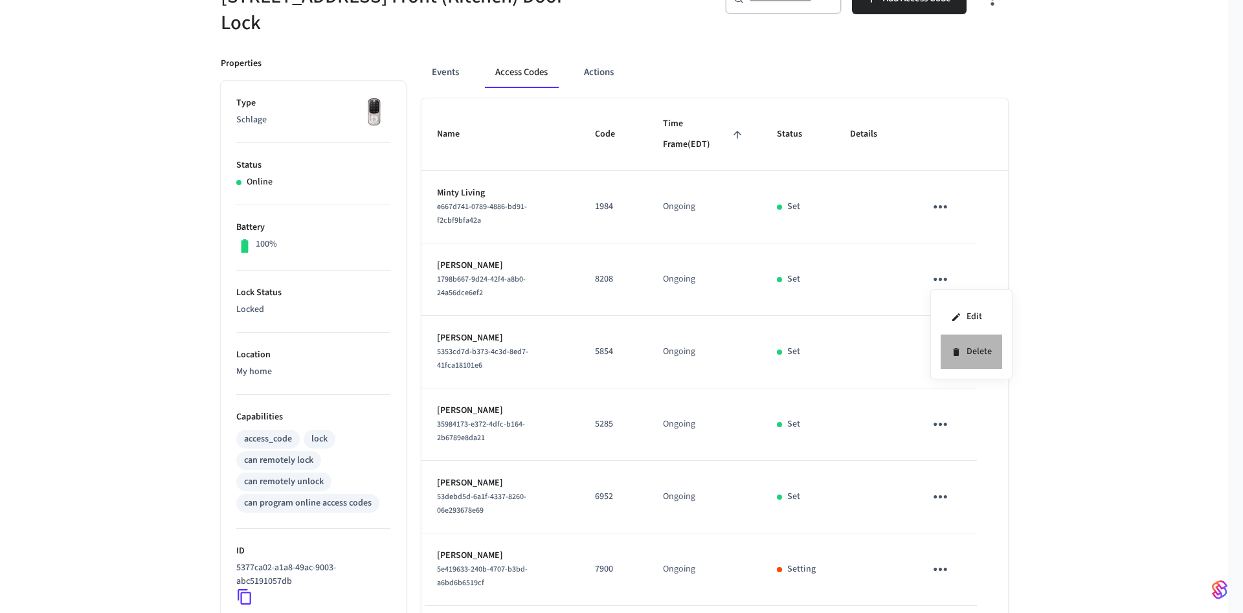
click at [961, 357] on li "Delete" at bounding box center [972, 352] width 62 height 34
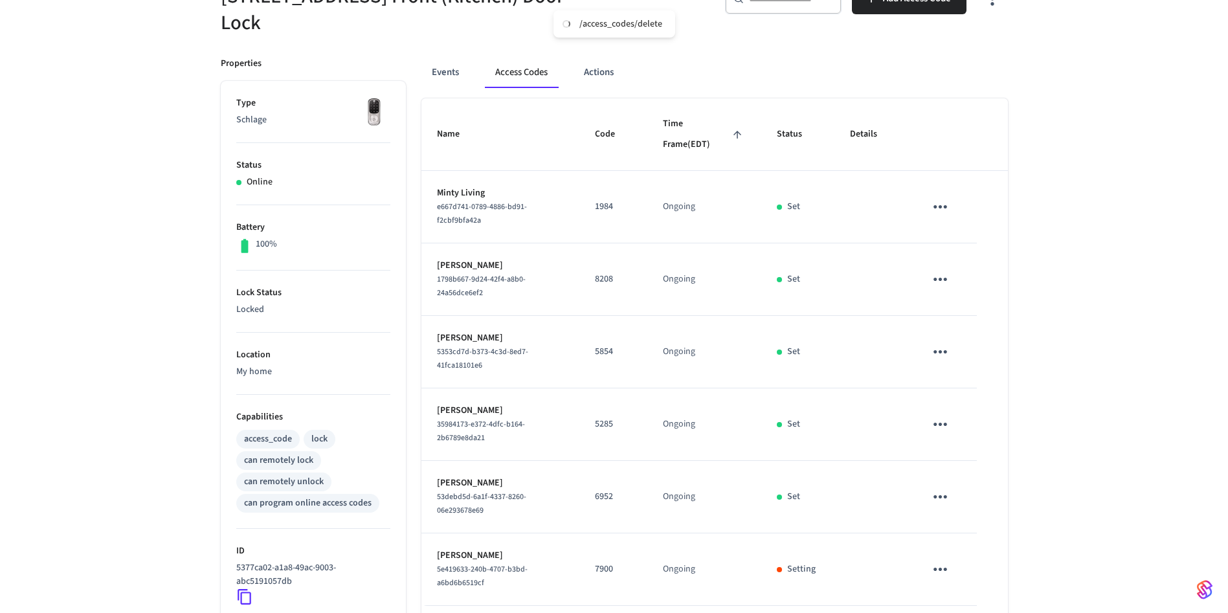
click at [943, 350] on icon "sticky table" at bounding box center [940, 352] width 20 height 20
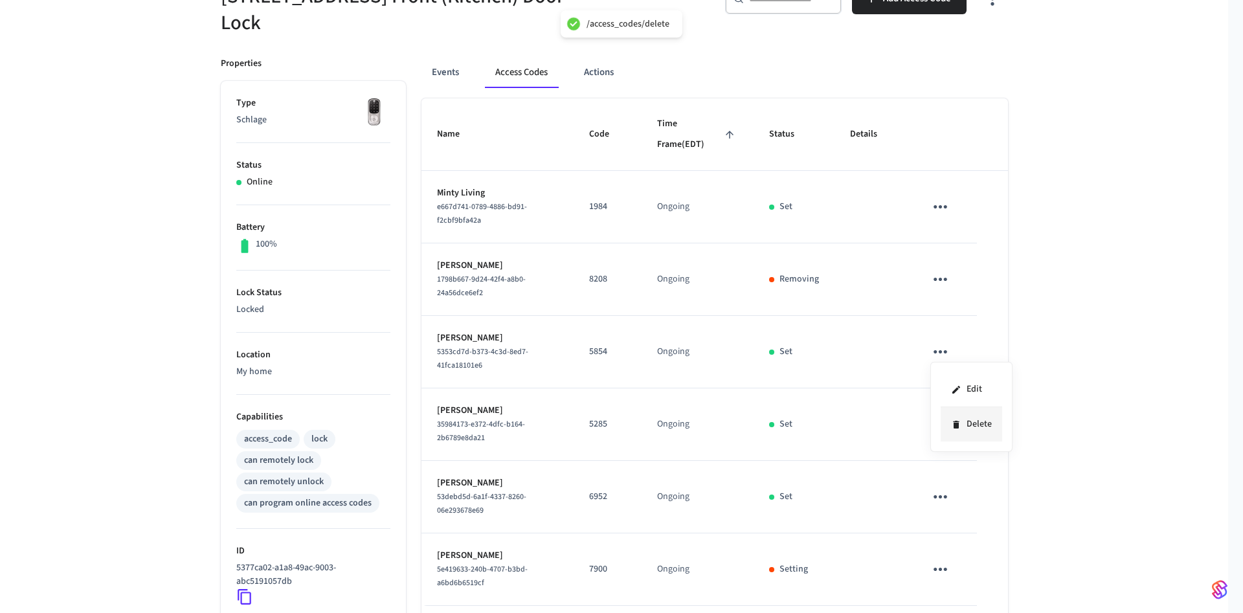
click at [964, 422] on li "Delete" at bounding box center [972, 424] width 62 height 34
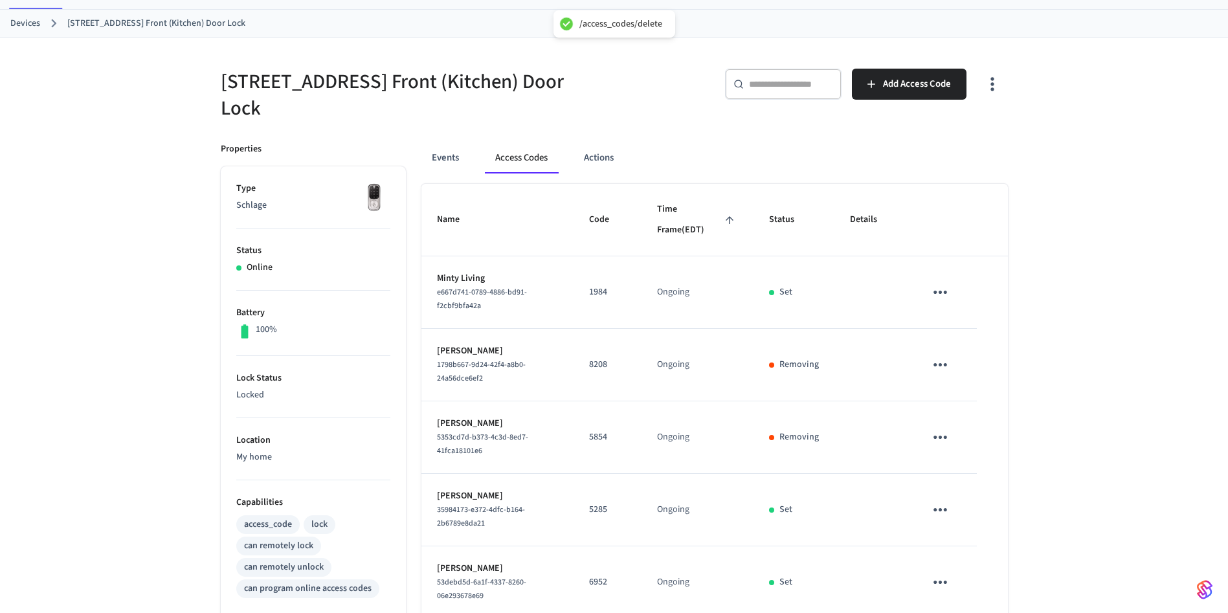
scroll to position [0, 0]
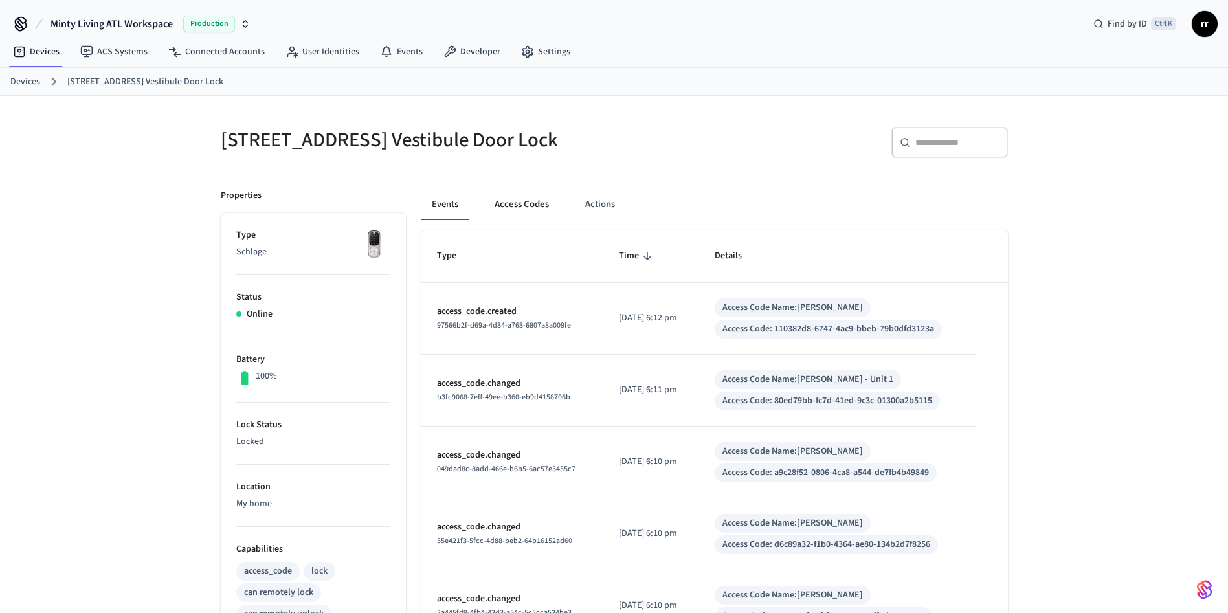
click at [539, 205] on button "Access Codes" at bounding box center [521, 204] width 75 height 31
click at [541, 217] on button "Access Codes" at bounding box center [521, 204] width 75 height 31
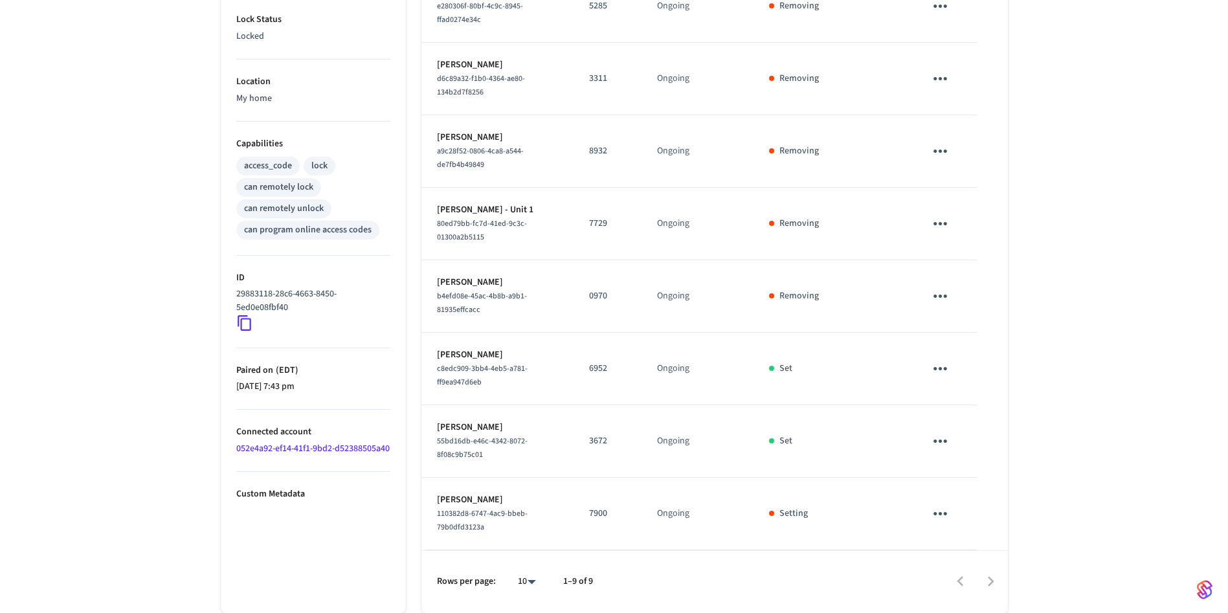
scroll to position [417, 0]
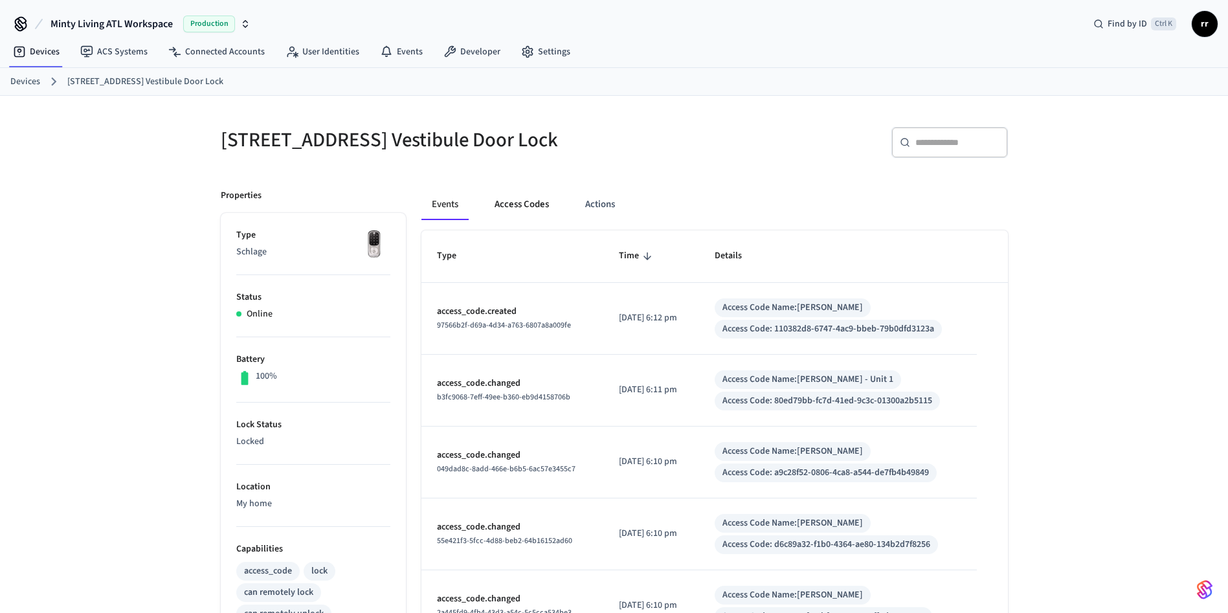
click at [545, 218] on button "Access Codes" at bounding box center [521, 204] width 75 height 31
